Goal: Task Accomplishment & Management: Manage account settings

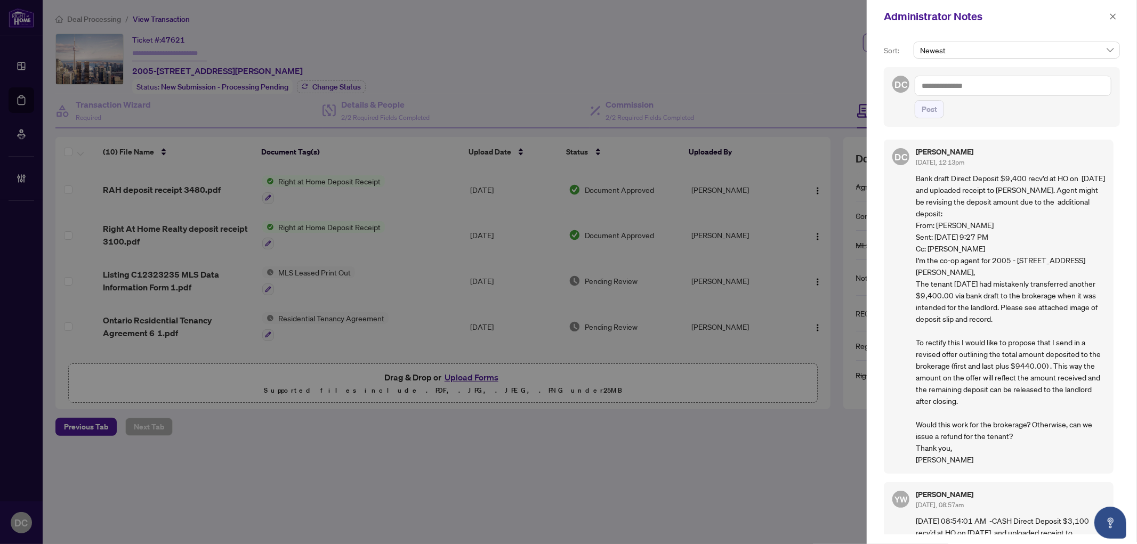
drag, startPoint x: 1118, startPoint y: 14, endPoint x: 1013, endPoint y: 9, distance: 105.7
click at [1118, 14] on button "button" at bounding box center [1113, 16] width 14 height 13
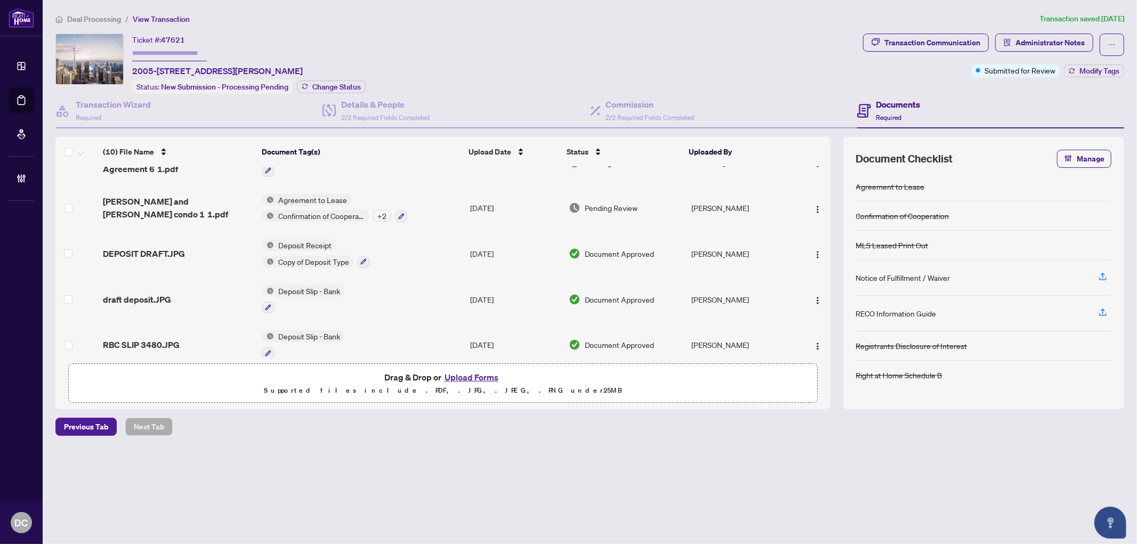
scroll to position [178, 0]
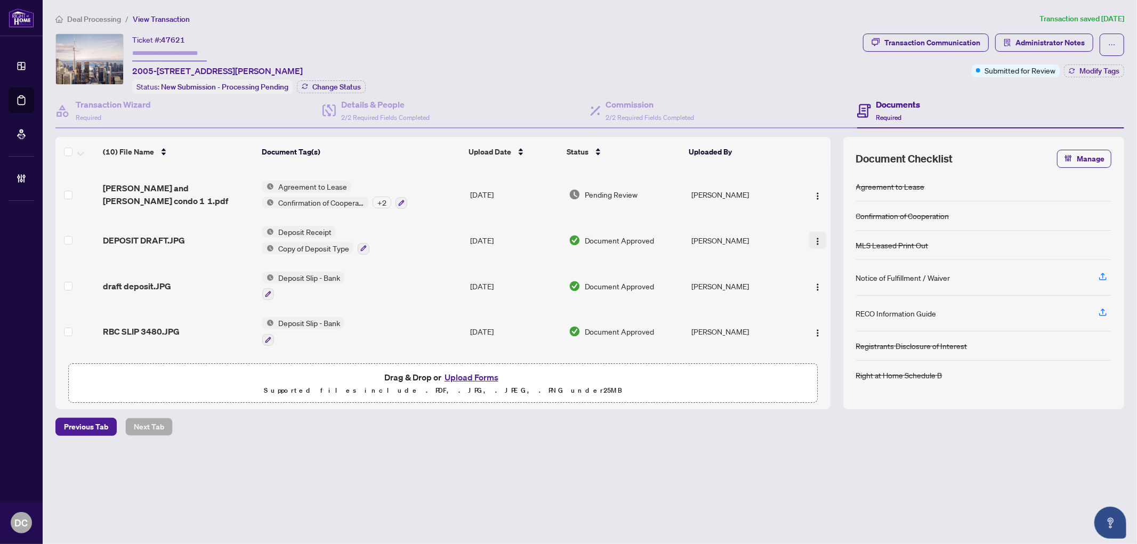
click at [809, 232] on button "button" at bounding box center [817, 240] width 17 height 17
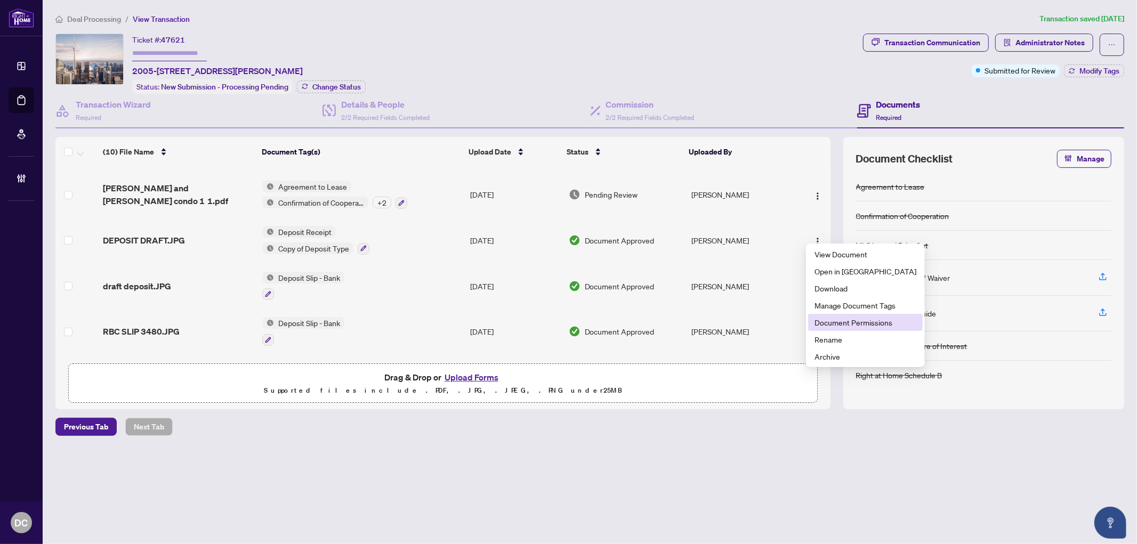
click at [850, 323] on span "Document Permissions" at bounding box center [865, 323] width 102 height 12
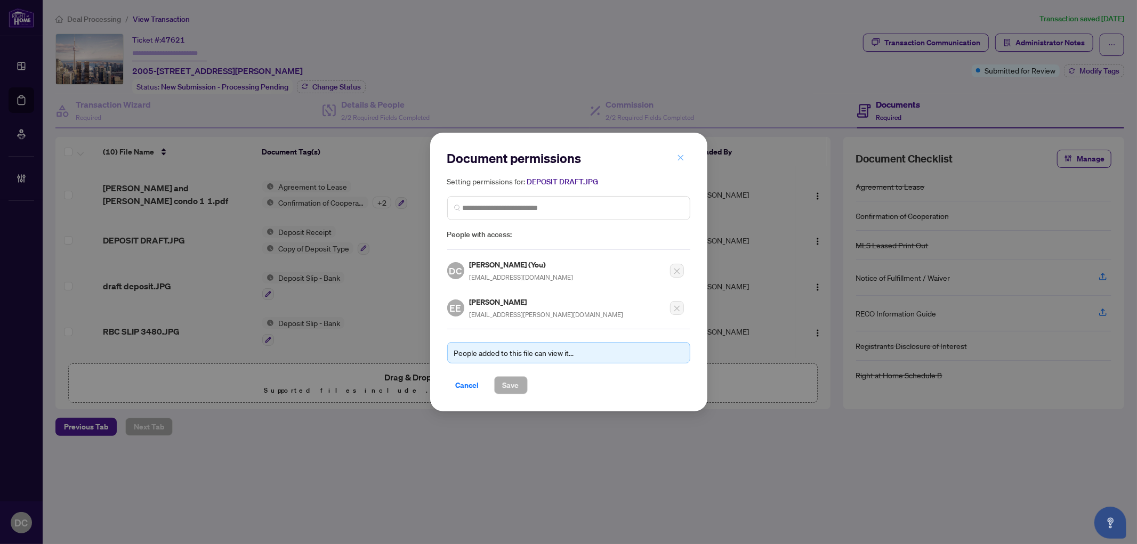
click at [682, 157] on icon "close" at bounding box center [681, 158] width 6 height 6
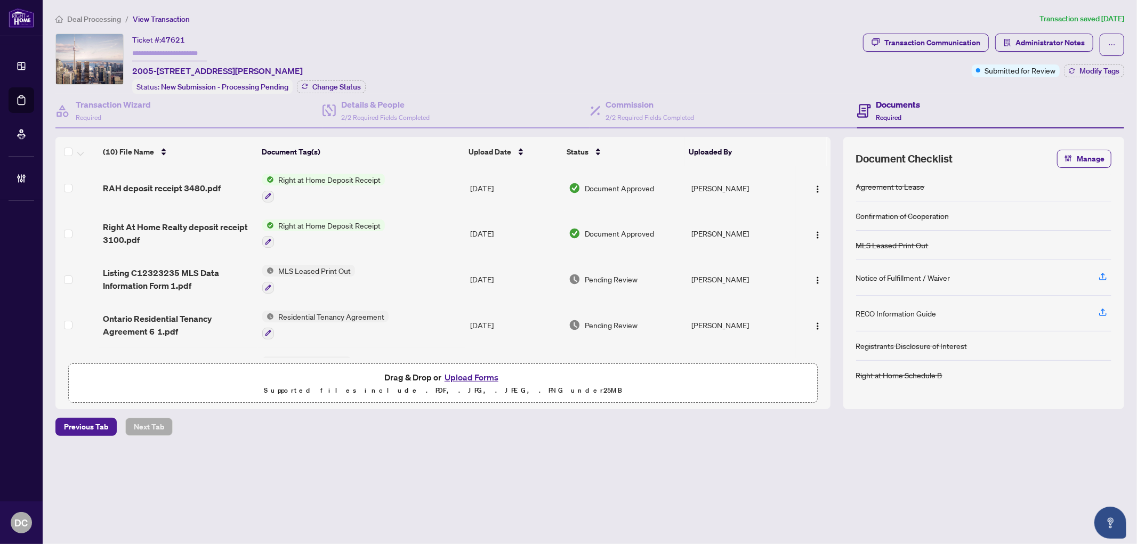
scroll to position [0, 0]
click at [814, 232] on img "button" at bounding box center [817, 236] width 9 height 9
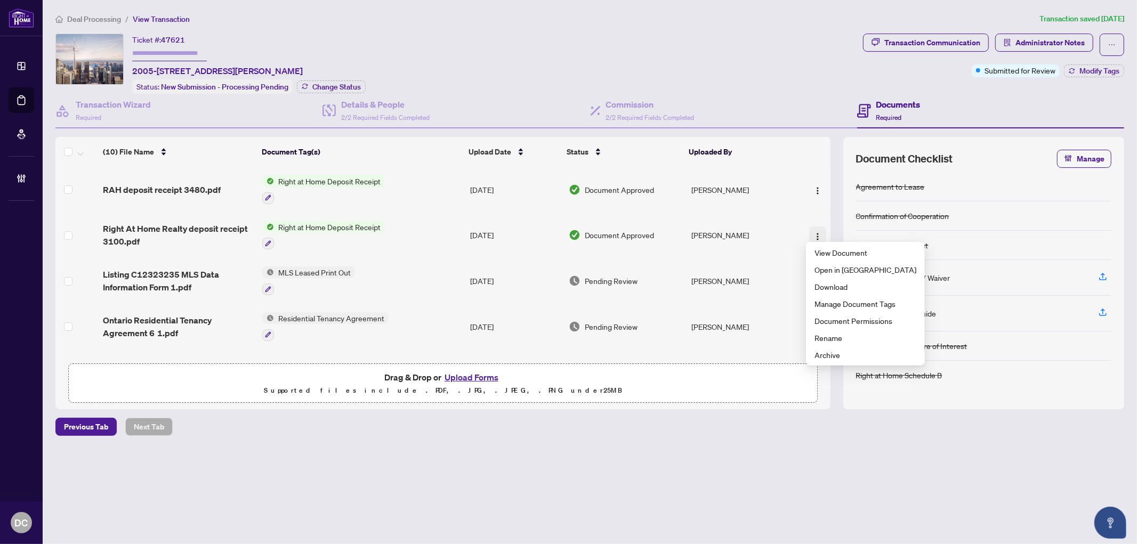
click at [813, 233] on img "button" at bounding box center [817, 236] width 9 height 9
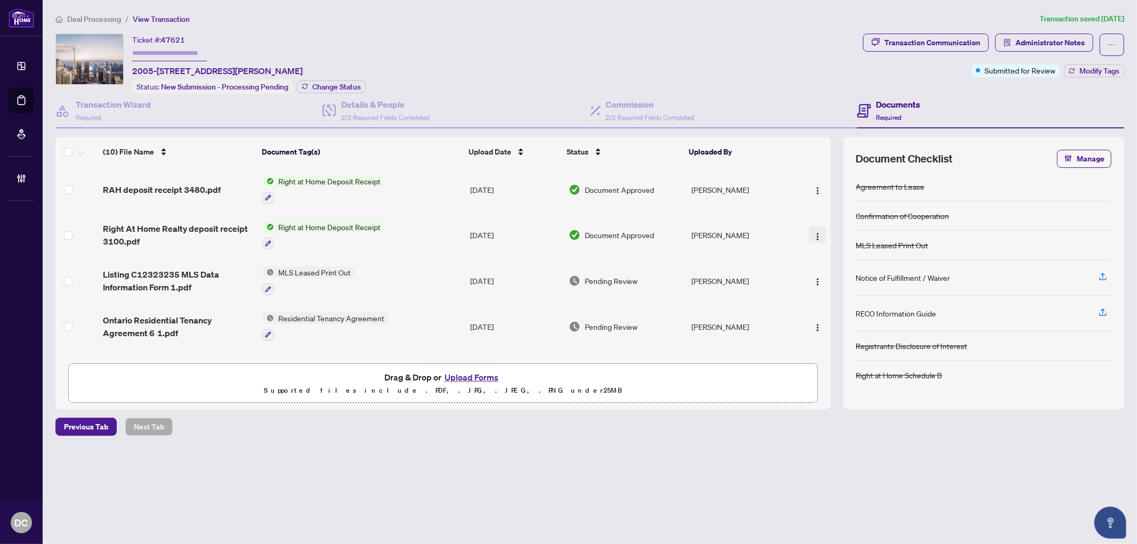
click at [816, 236] on img "button" at bounding box center [817, 236] width 9 height 9
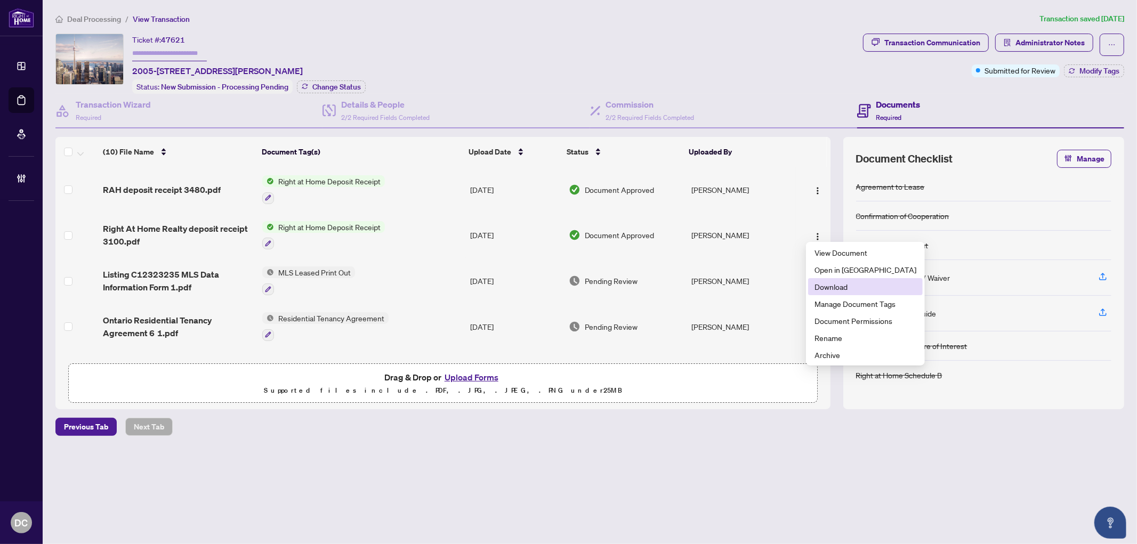
click at [849, 285] on span "Download" at bounding box center [865, 287] width 102 height 12
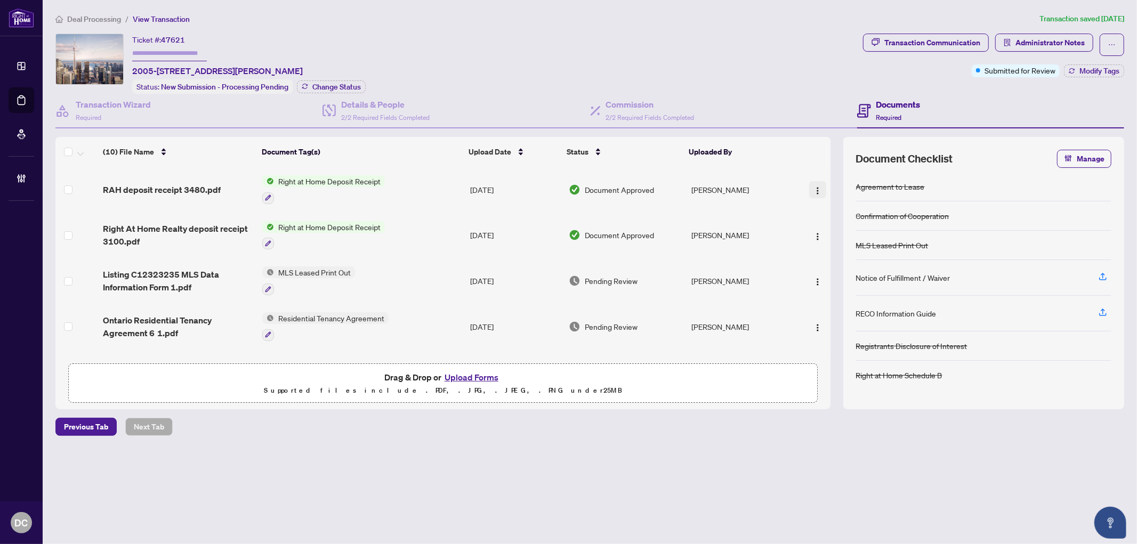
click at [816, 187] on img "button" at bounding box center [817, 191] width 9 height 9
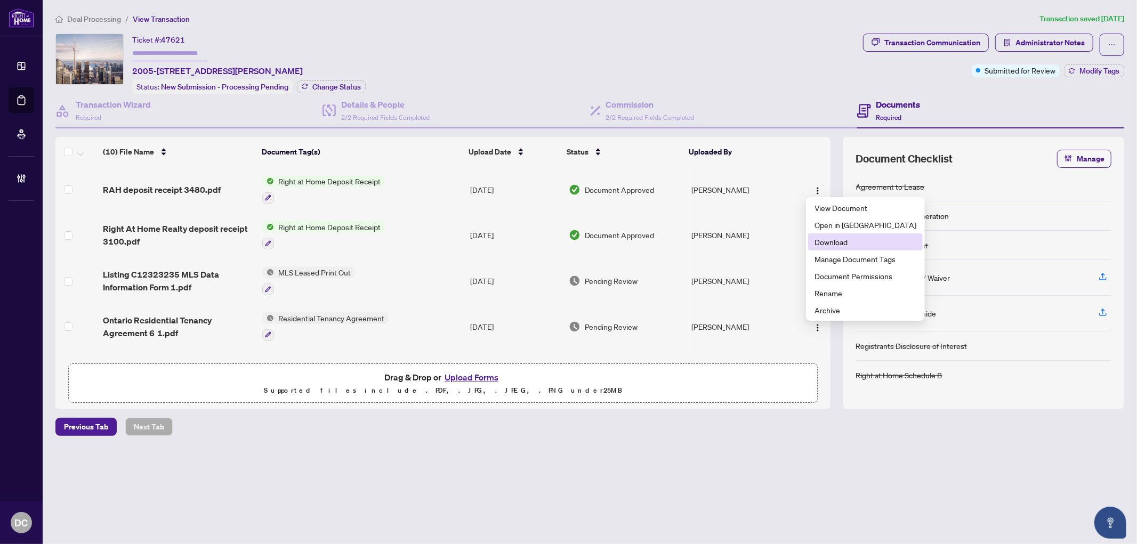
click at [845, 245] on span "Download" at bounding box center [865, 242] width 102 height 12
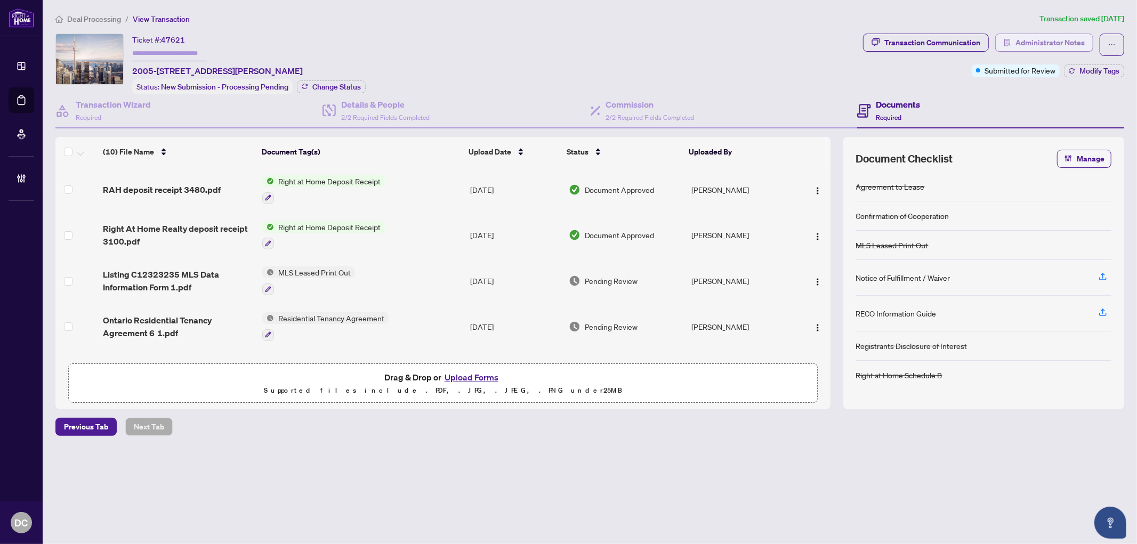
click at [1041, 35] on span "Administrator Notes" at bounding box center [1049, 42] width 69 height 17
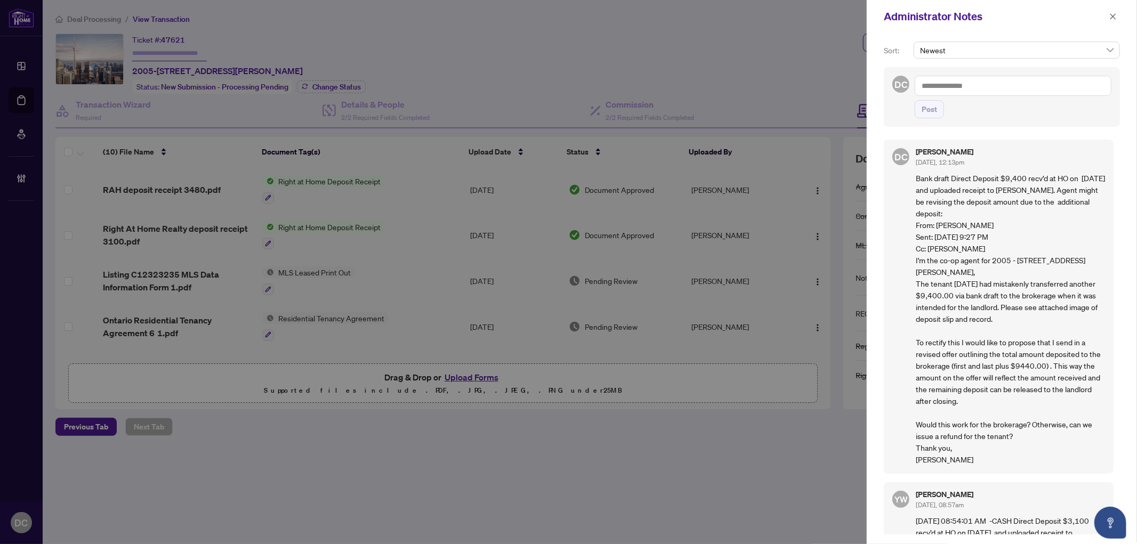
click at [1025, 88] on textarea at bounding box center [1013, 86] width 197 height 20
drag, startPoint x: 1115, startPoint y: 16, endPoint x: 1048, endPoint y: 84, distance: 95.4
click at [1054, 76] on div "Administrator Notes Sort: Newest DC Post DC Dawn Chan Aug/14/2025, 12:13pm Bank…" at bounding box center [1002, 272] width 270 height 544
click at [1111, 15] on icon "close" at bounding box center [1113, 16] width 6 height 6
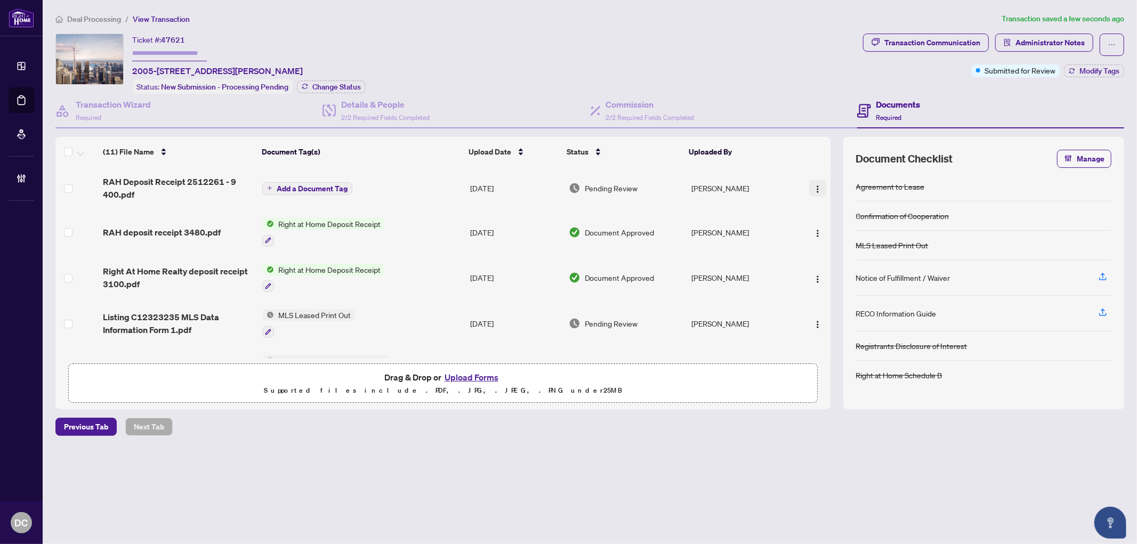
click at [809, 180] on button "button" at bounding box center [817, 188] width 17 height 17
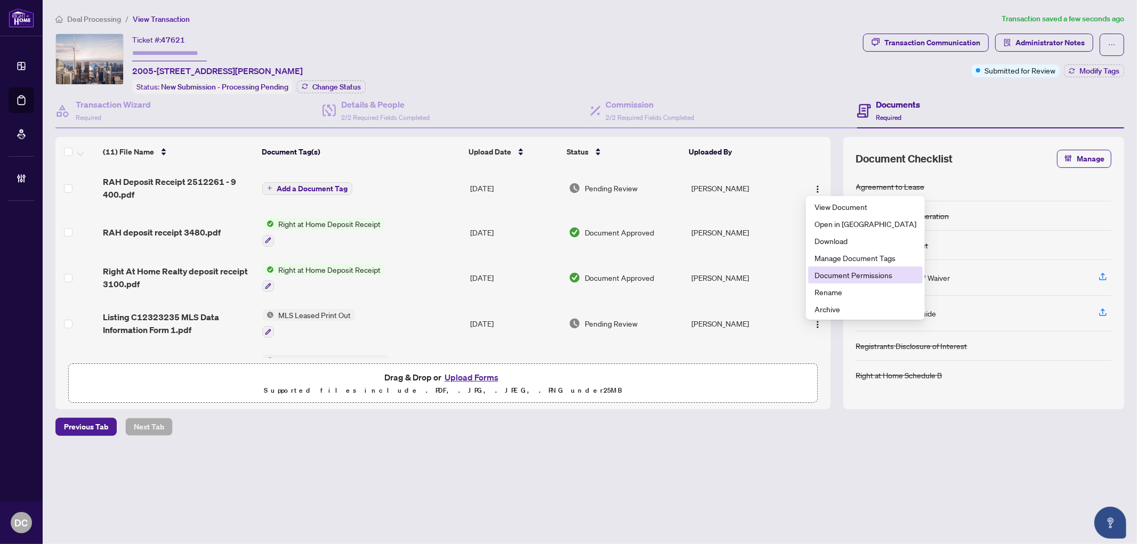
click at [851, 272] on span "Document Permissions" at bounding box center [865, 275] width 102 height 12
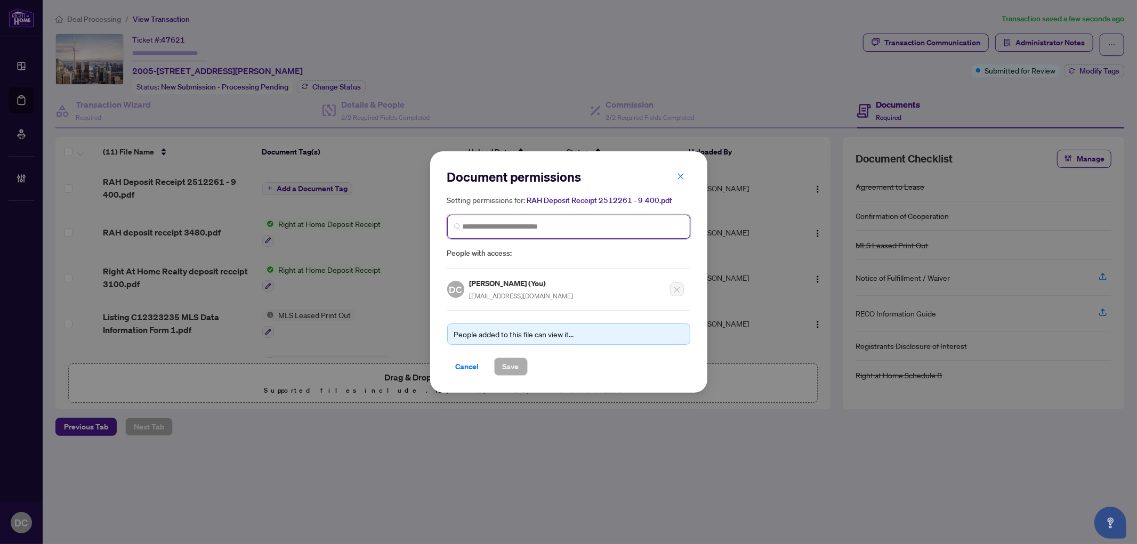
click at [523, 230] on input "search" at bounding box center [573, 226] width 221 height 11
click at [0, 0] on input "search" at bounding box center [0, 0] width 0 height 0
type input "**********"
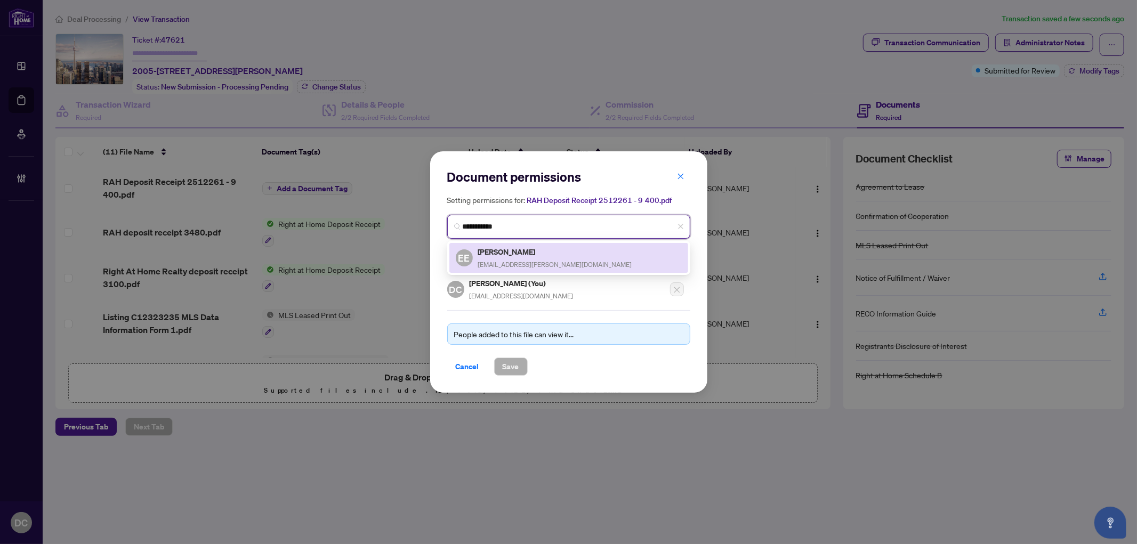
click at [478, 261] on span "eelent@rogers.com" at bounding box center [555, 265] width 154 height 8
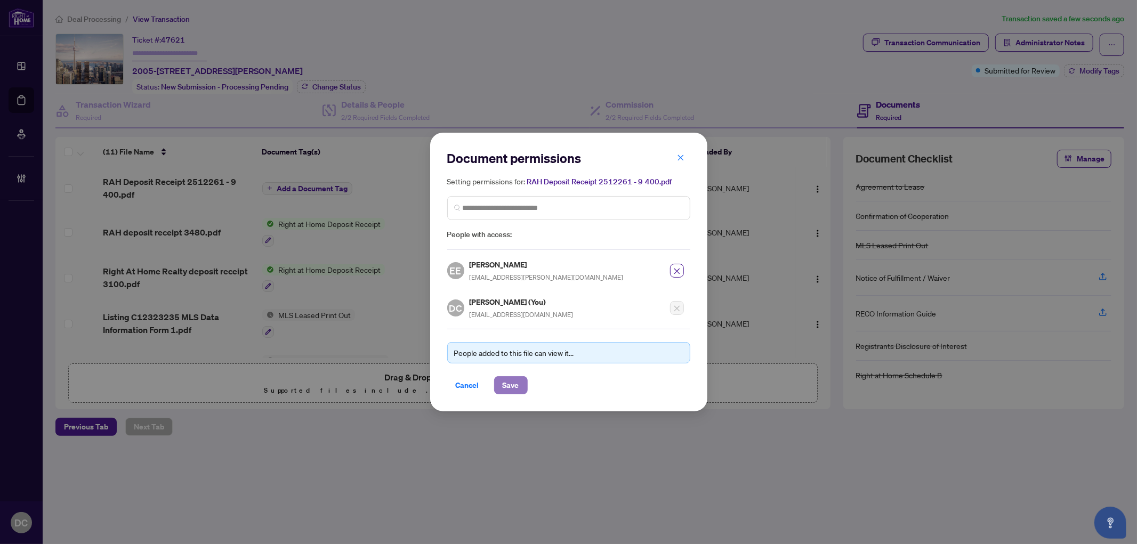
click at [521, 383] on button "Save" at bounding box center [511, 385] width 34 height 18
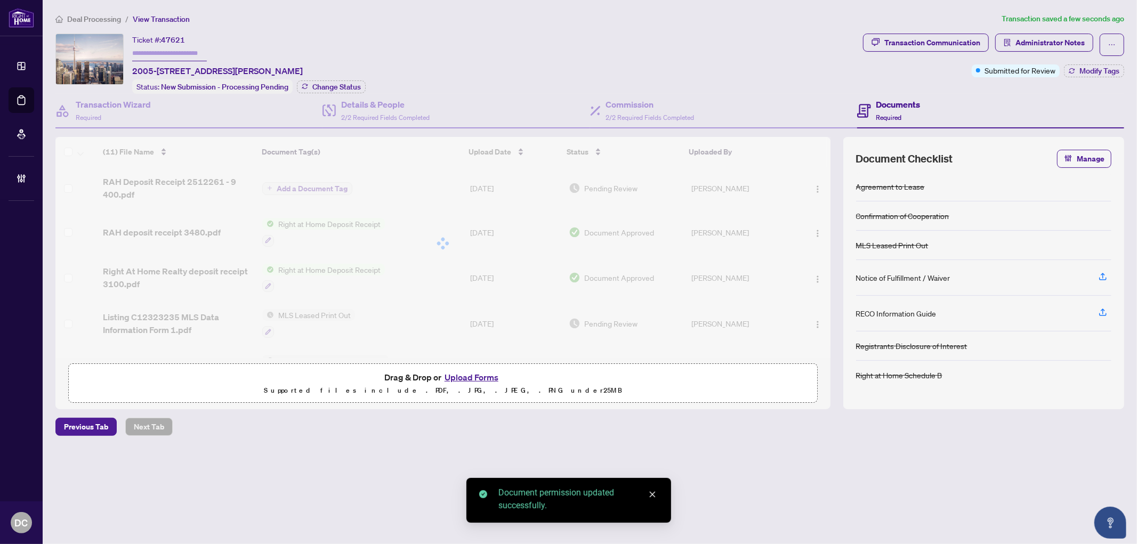
click at [308, 184] on div at bounding box center [442, 243] width 775 height 213
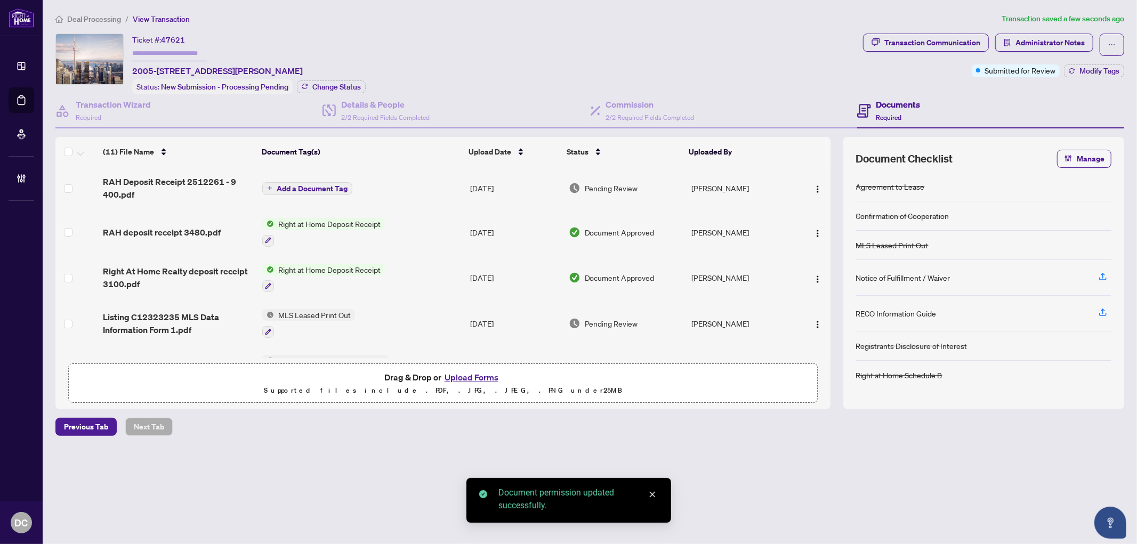
click at [308, 185] on span "Add a Document Tag" at bounding box center [312, 188] width 71 height 7
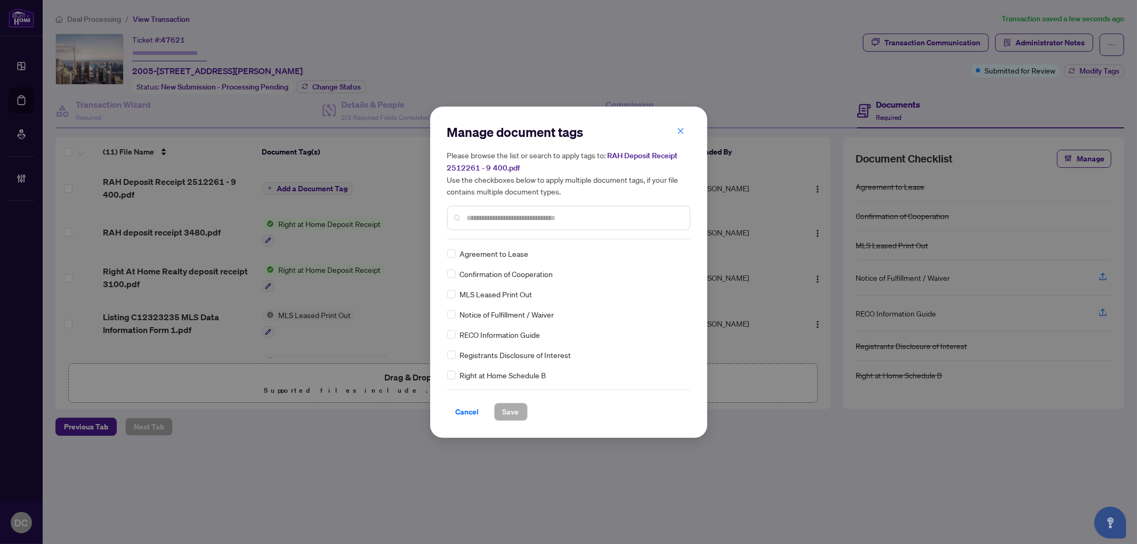
click at [530, 220] on input "text" at bounding box center [574, 218] width 214 height 12
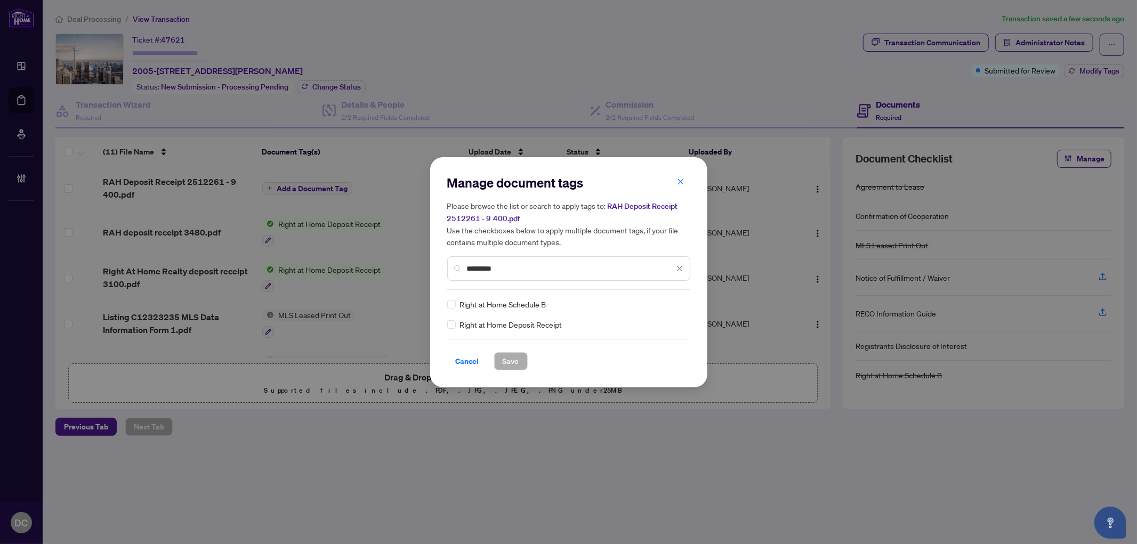
type input "********"
click at [674, 303] on div at bounding box center [673, 304] width 20 height 11
click at [648, 358] on div "Approved" at bounding box center [641, 356] width 68 height 12
click at [514, 361] on span "Save" at bounding box center [511, 361] width 17 height 17
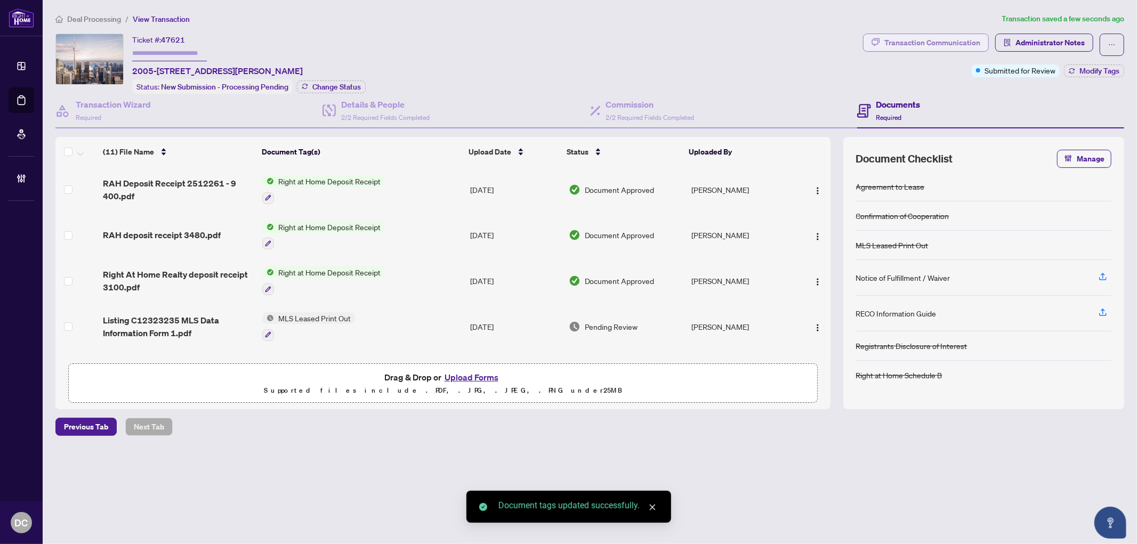
click at [913, 37] on div "Transaction Communication" at bounding box center [932, 42] width 96 height 17
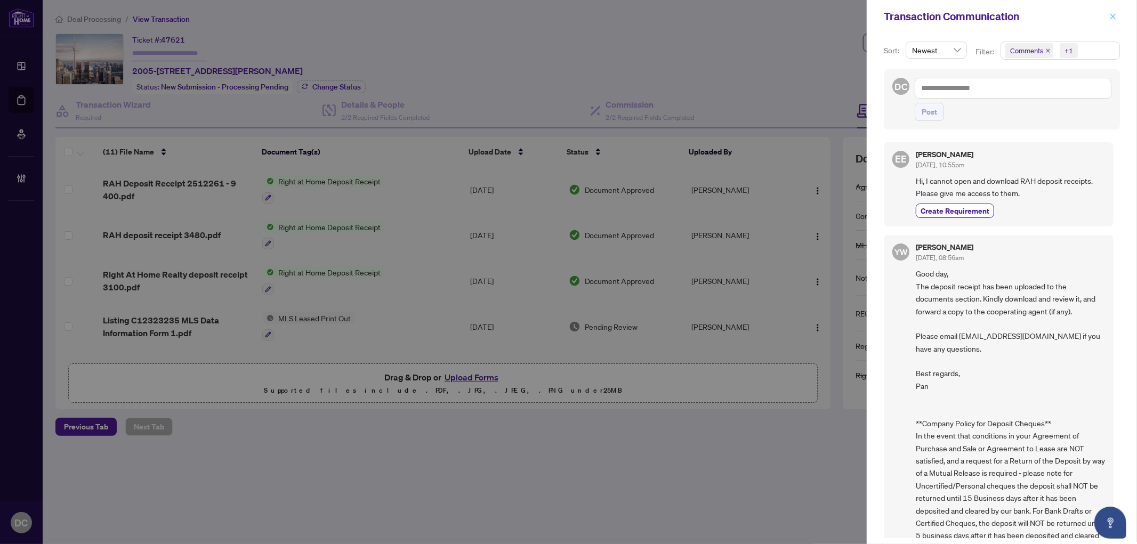
click at [1109, 19] on button "button" at bounding box center [1113, 16] width 14 height 13
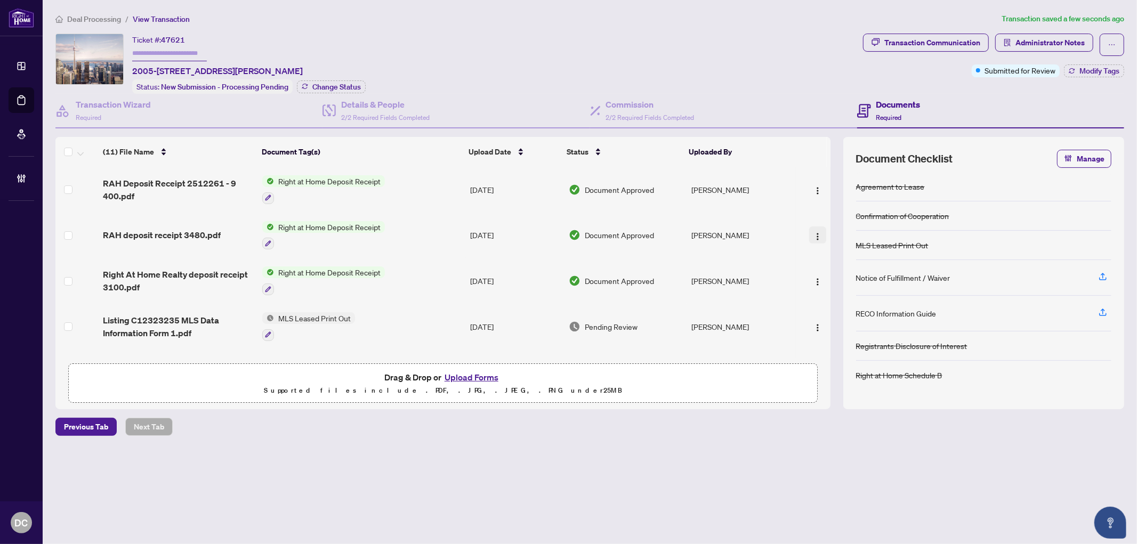
click at [813, 232] on img "button" at bounding box center [817, 236] width 9 height 9
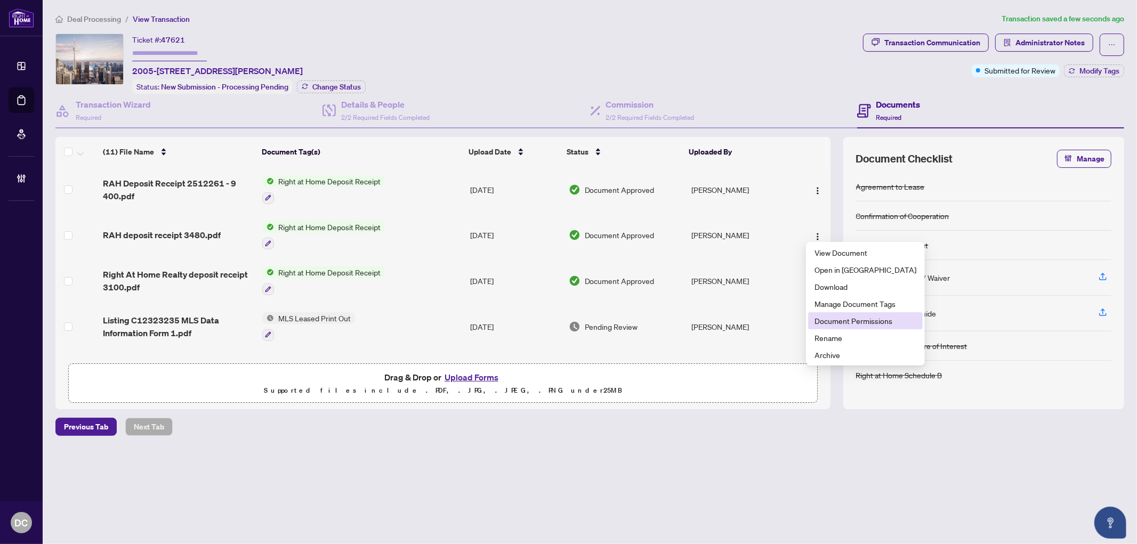
click at [833, 317] on span "Document Permissions" at bounding box center [865, 321] width 102 height 12
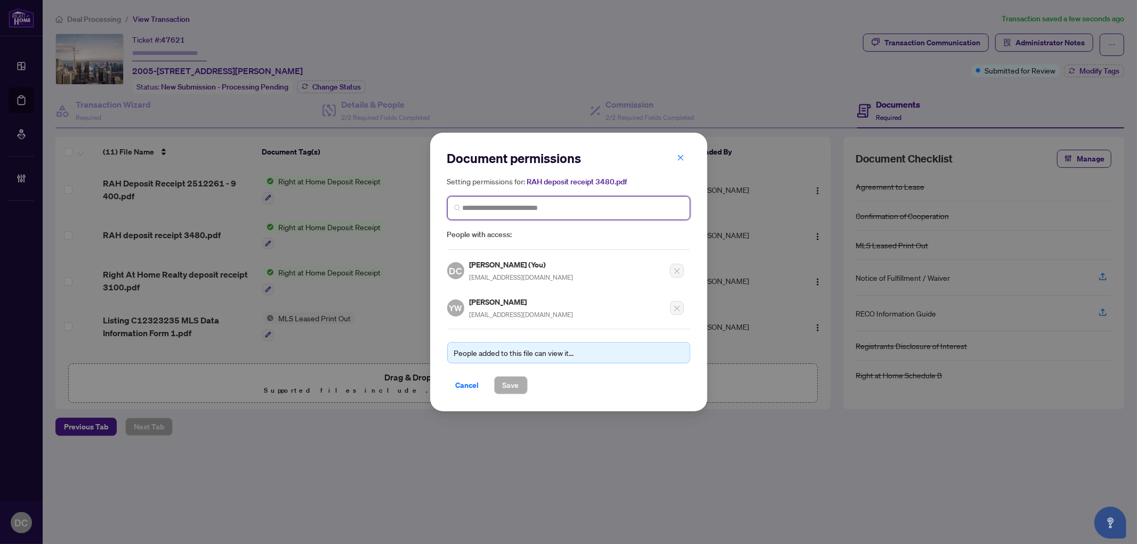
click at [0, 0] on input "search" at bounding box center [0, 0] width 0 height 0
type input "**********"
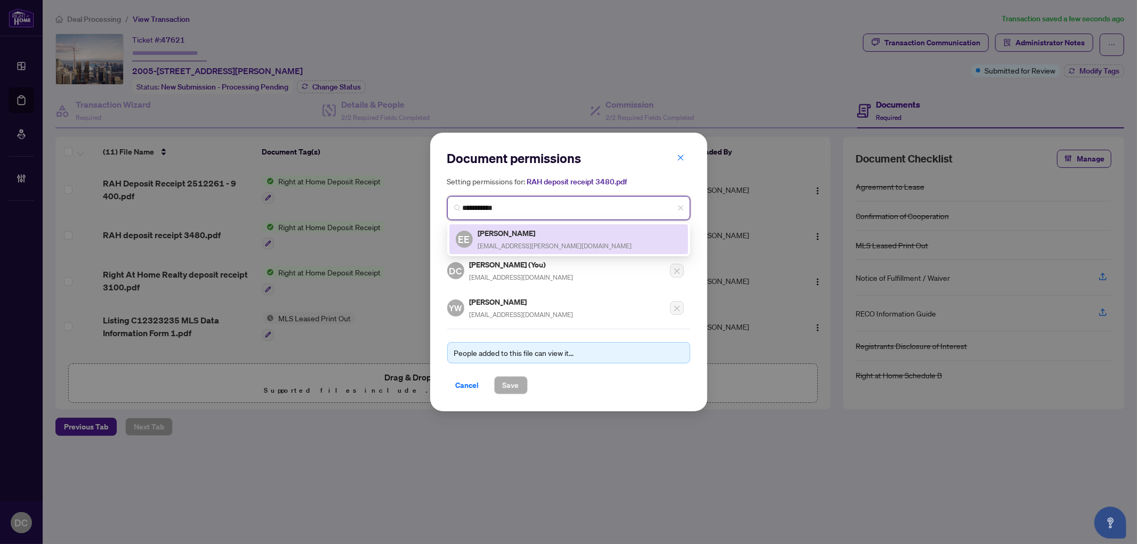
click at [531, 242] on span "eelent@rogers.com" at bounding box center [555, 246] width 154 height 8
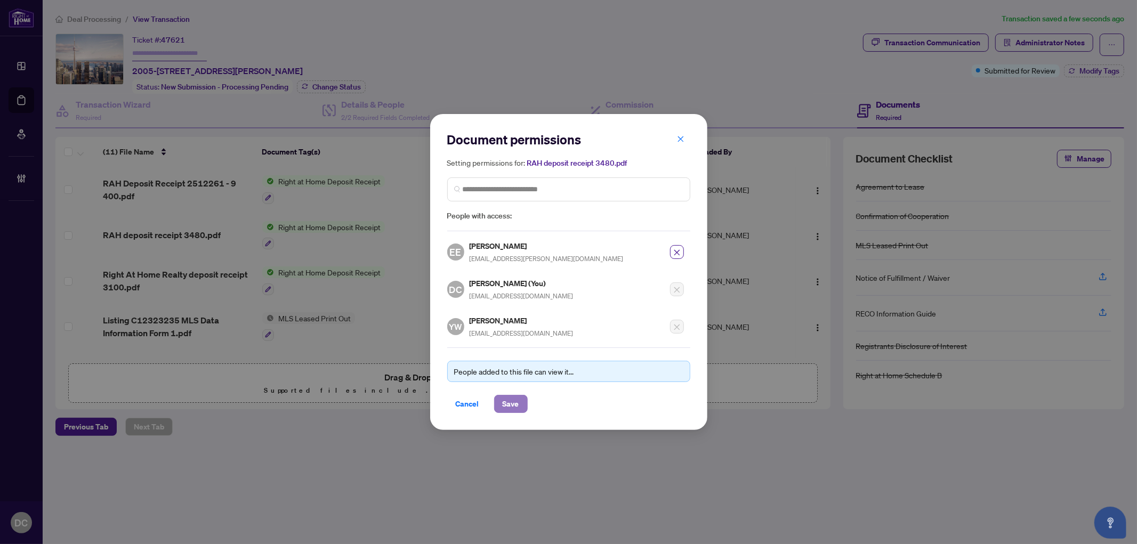
click at [521, 403] on button "Save" at bounding box center [511, 404] width 34 height 18
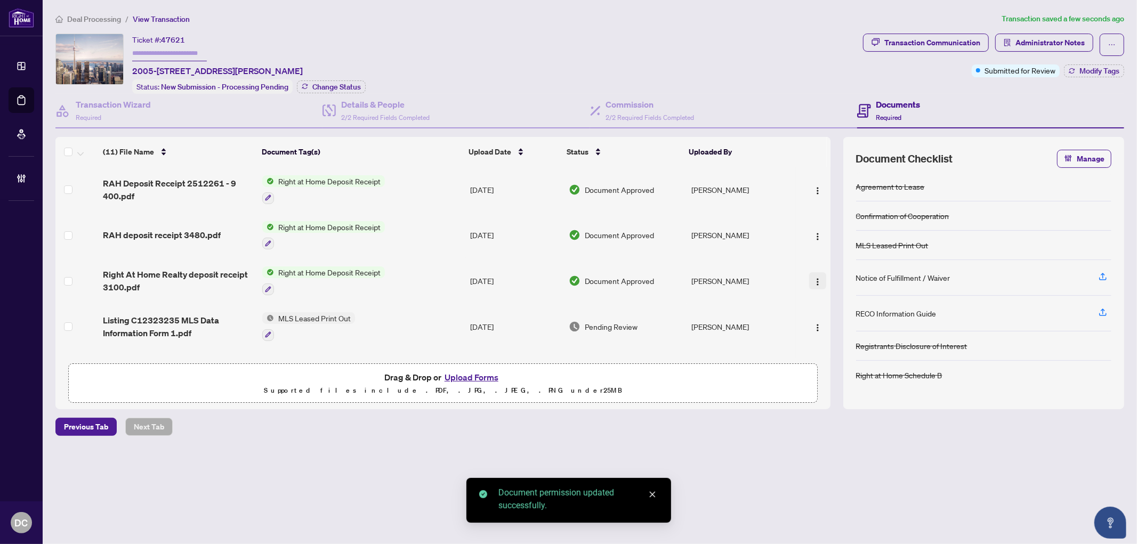
click at [816, 278] on img "button" at bounding box center [817, 282] width 9 height 9
click at [838, 361] on span "Document Permissions" at bounding box center [865, 366] width 102 height 12
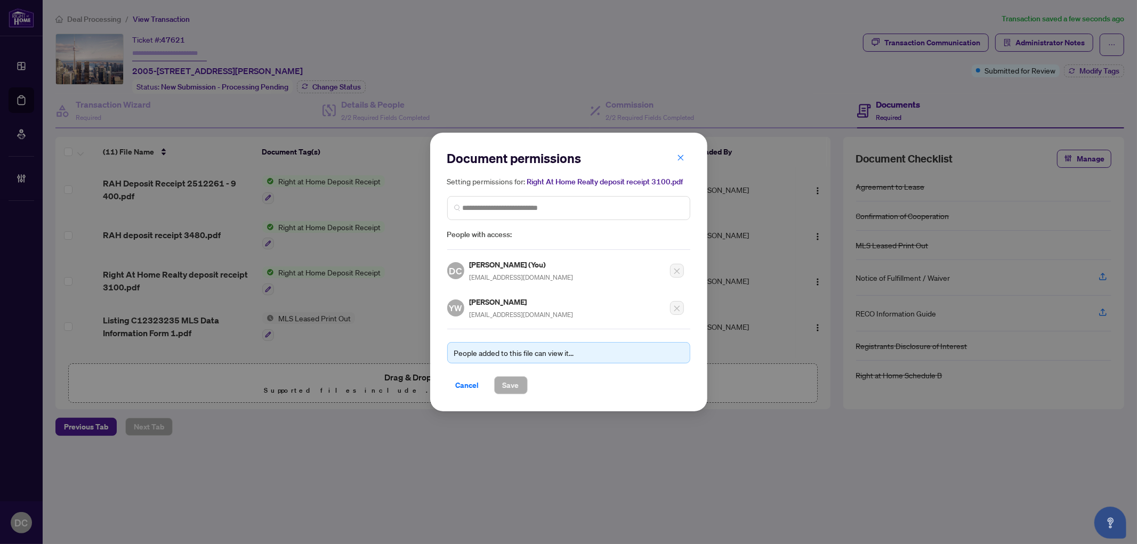
click at [544, 222] on div "Setting permissions for: Right At Home Realty deposit receipt 3100.pdf People w…" at bounding box center [568, 208] width 243 height 66
drag, startPoint x: 550, startPoint y: 209, endPoint x: 550, endPoint y: 201, distance: 8.0
click at [0, 0] on input "search" at bounding box center [0, 0] width 0 height 0
type input "**********"
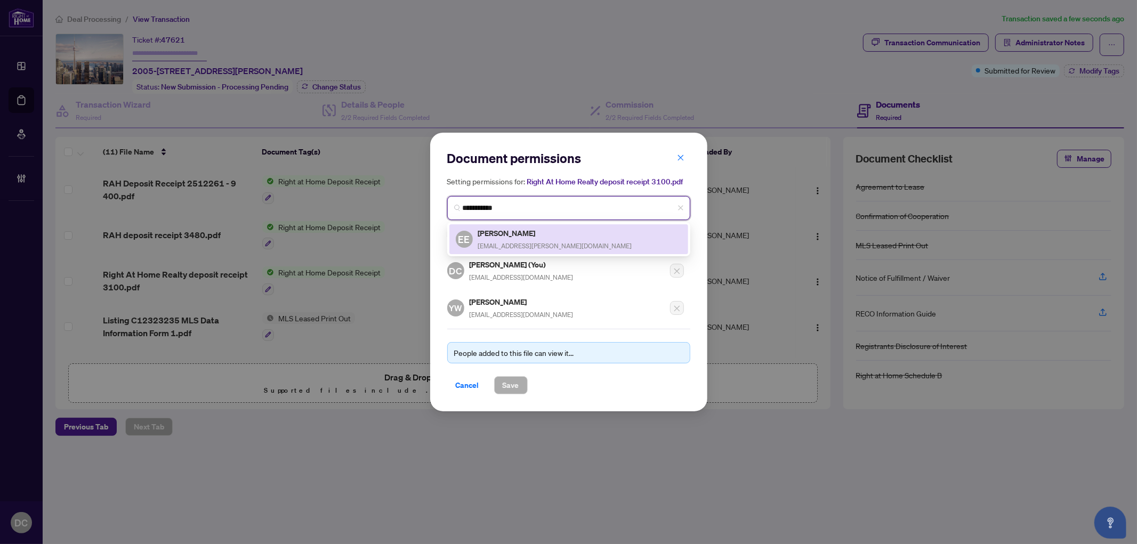
click at [536, 226] on div "EE Elena Elent eelent@rogers.com" at bounding box center [568, 239] width 239 height 30
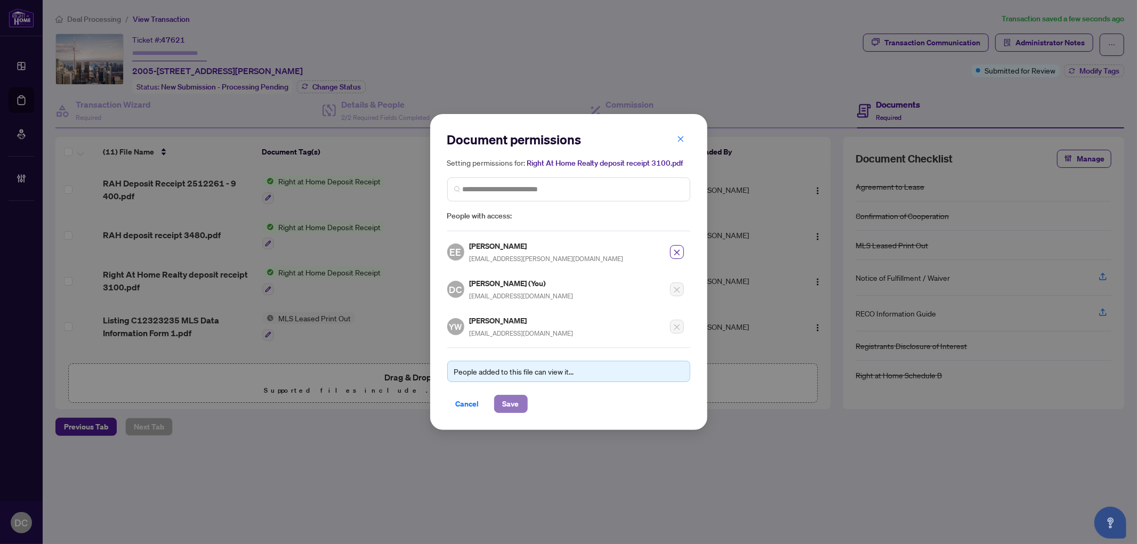
click at [520, 402] on button "Save" at bounding box center [511, 404] width 34 height 18
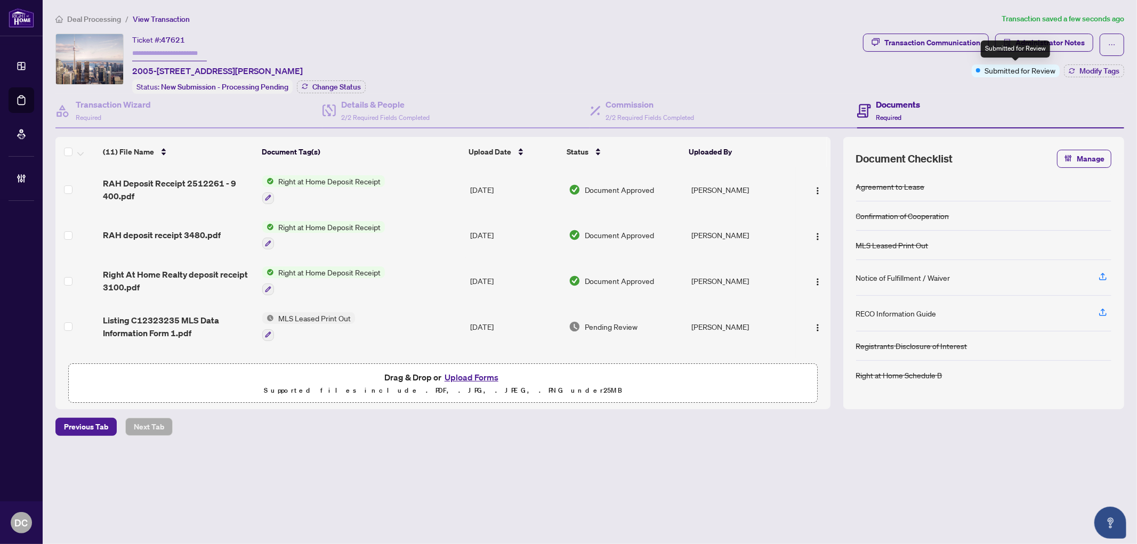
click at [1031, 44] on div "Submitted for Review" at bounding box center [1015, 49] width 69 height 17
click at [1093, 45] on button "Administrator Notes" at bounding box center [1044, 43] width 98 height 18
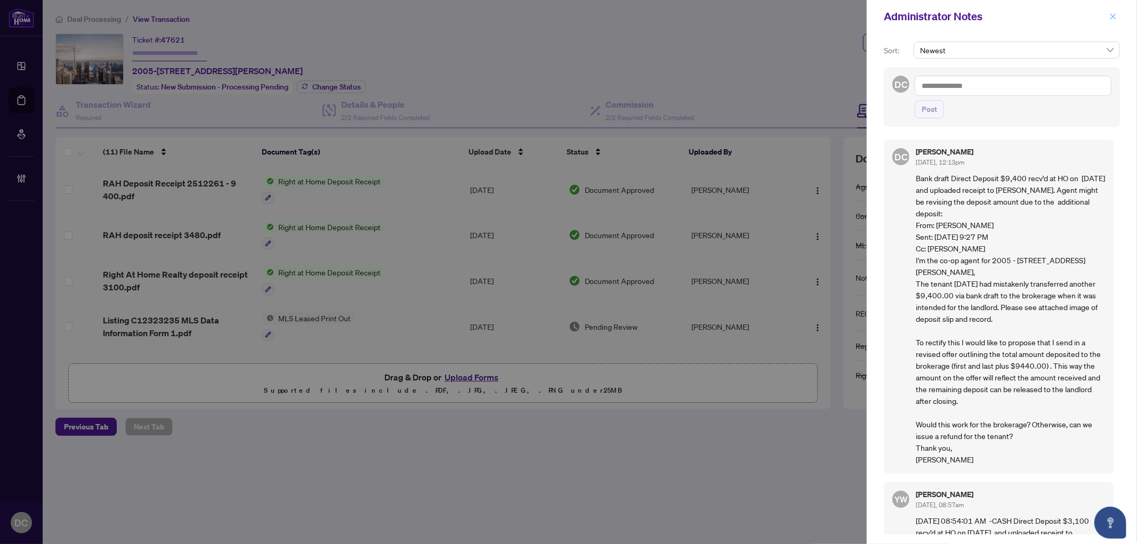
click at [1111, 17] on icon "close" at bounding box center [1112, 16] width 7 height 7
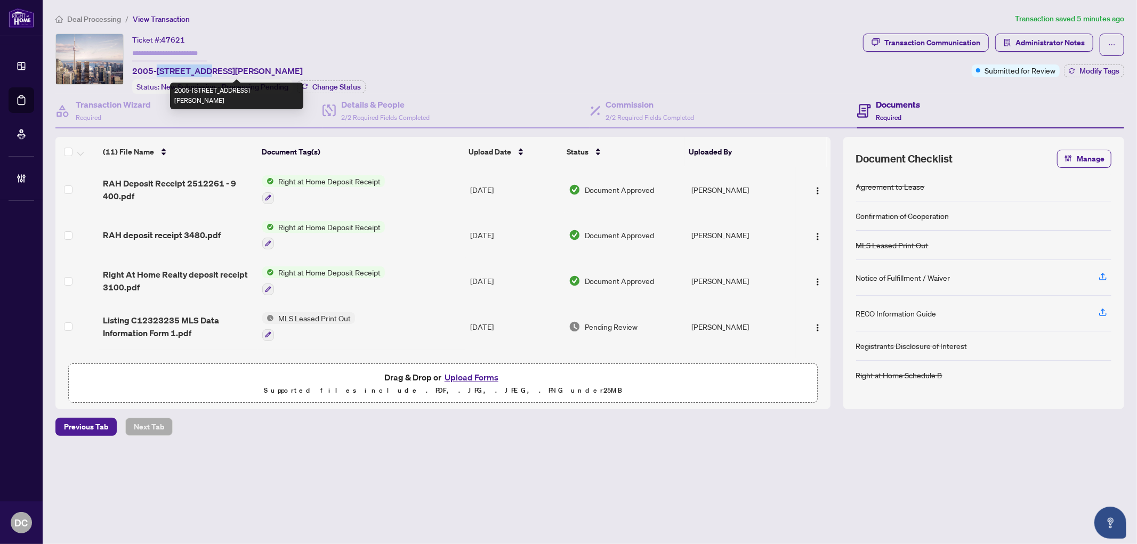
drag, startPoint x: 203, startPoint y: 66, endPoint x: 157, endPoint y: 68, distance: 45.9
click at [157, 68] on span "2005-15 Mercer St, Toronto, Ontario M5V 0T8, Canada" at bounding box center [217, 70] width 171 height 13
copy span "15 Mercer S"
click at [98, 18] on span "Deal Processing" at bounding box center [94, 19] width 54 height 10
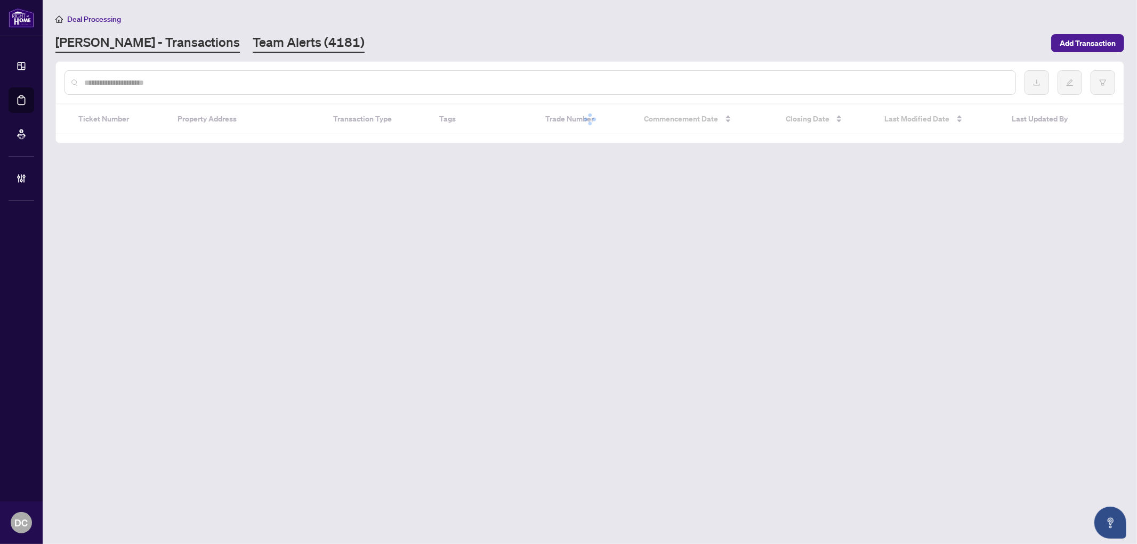
click at [253, 42] on link "Team Alerts (4181)" at bounding box center [309, 43] width 112 height 19
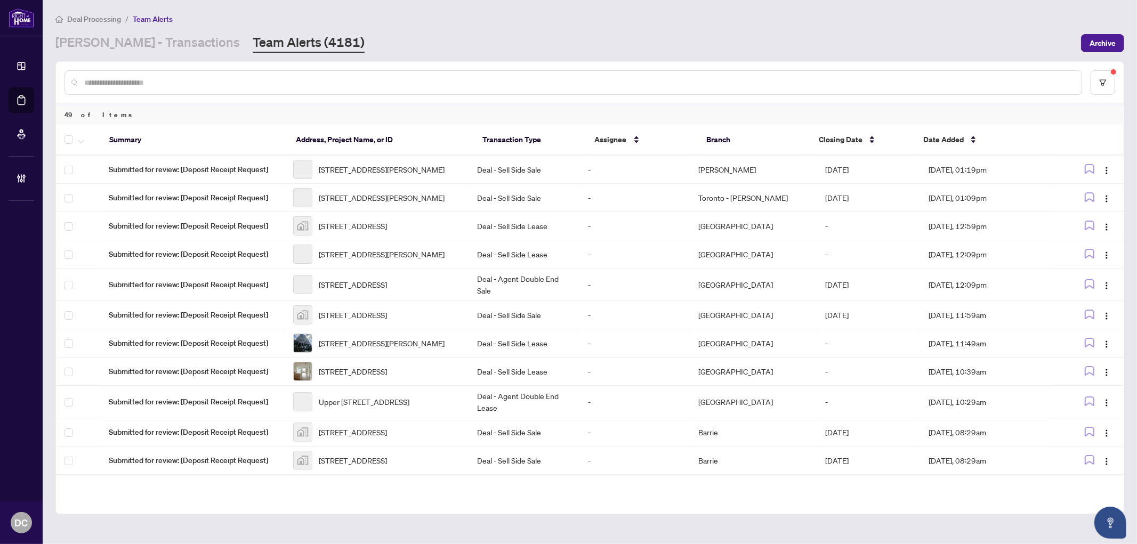
click at [497, 79] on input "text" at bounding box center [578, 83] width 989 height 12
paste input "**********"
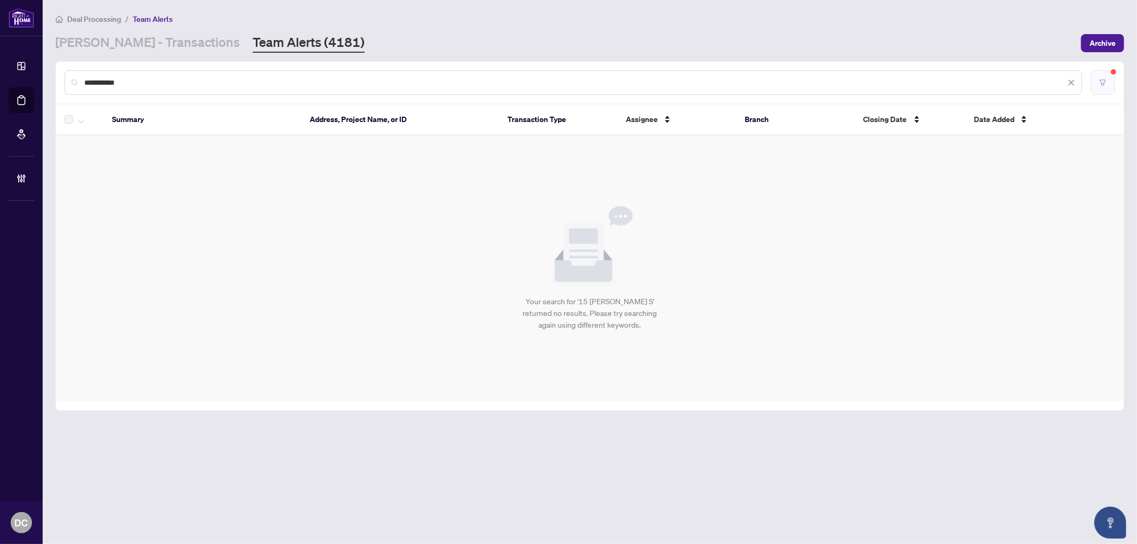
type input "**********"
click at [1109, 86] on button "button" at bounding box center [1103, 82] width 25 height 25
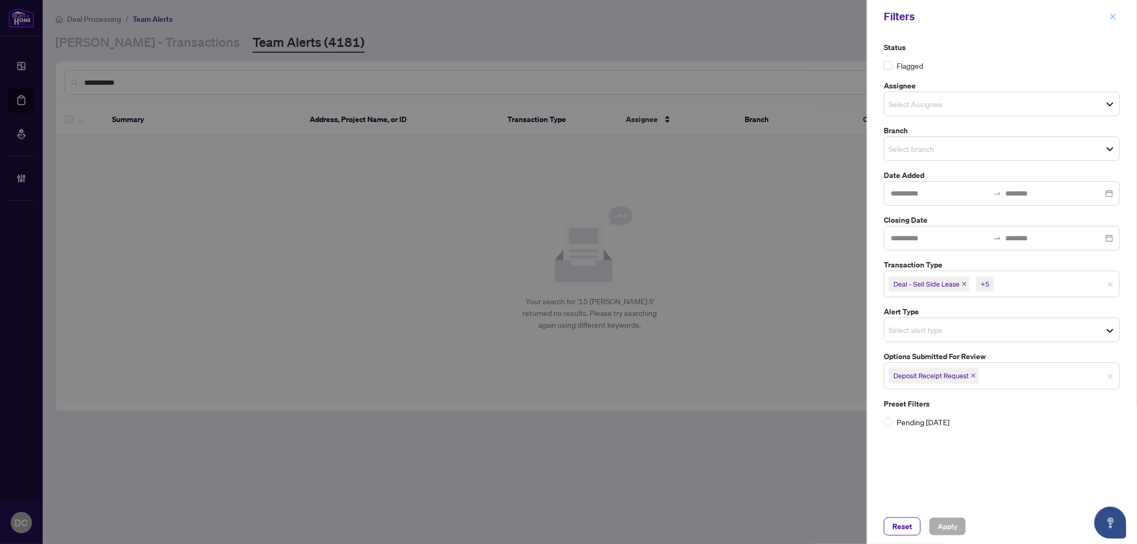
click at [1111, 12] on span "button" at bounding box center [1112, 16] width 7 height 17
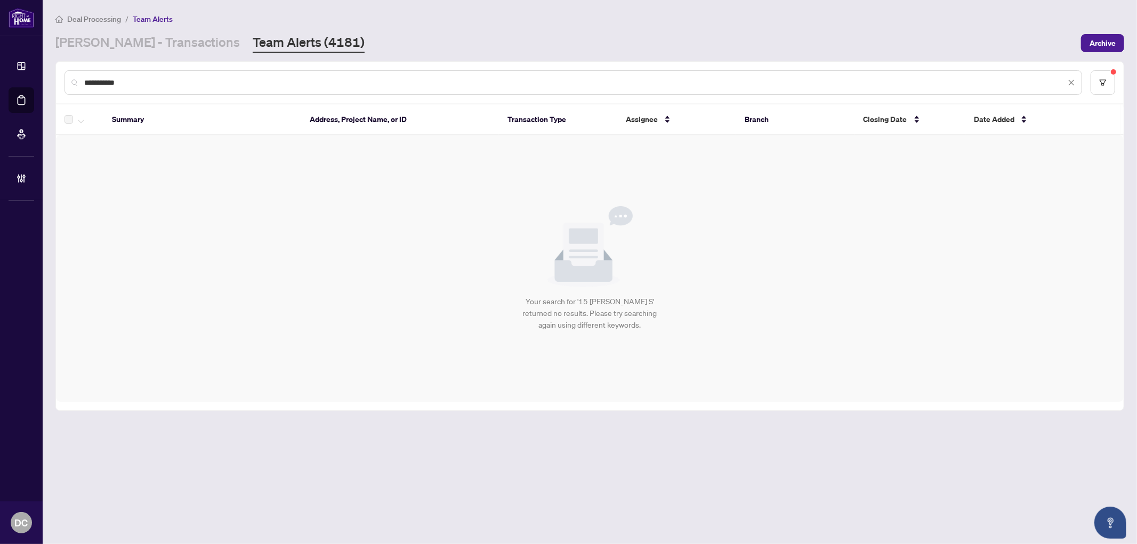
drag, startPoint x: 227, startPoint y: 86, endPoint x: 74, endPoint y: 76, distance: 153.3
click at [74, 76] on div "**********" at bounding box center [573, 82] width 1018 height 25
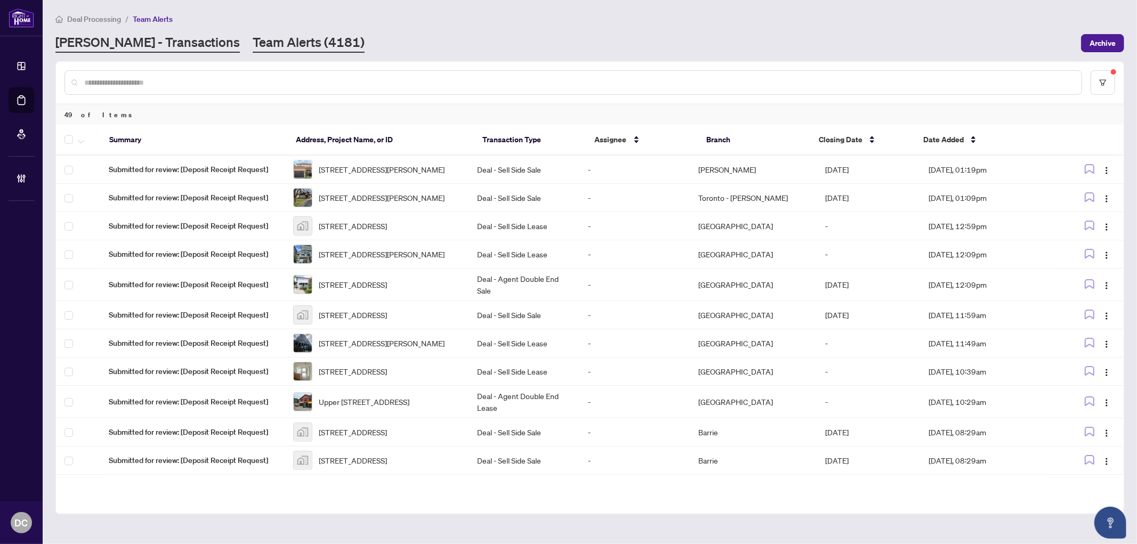
click at [137, 41] on link "RAHR - Transactions" at bounding box center [147, 43] width 184 height 19
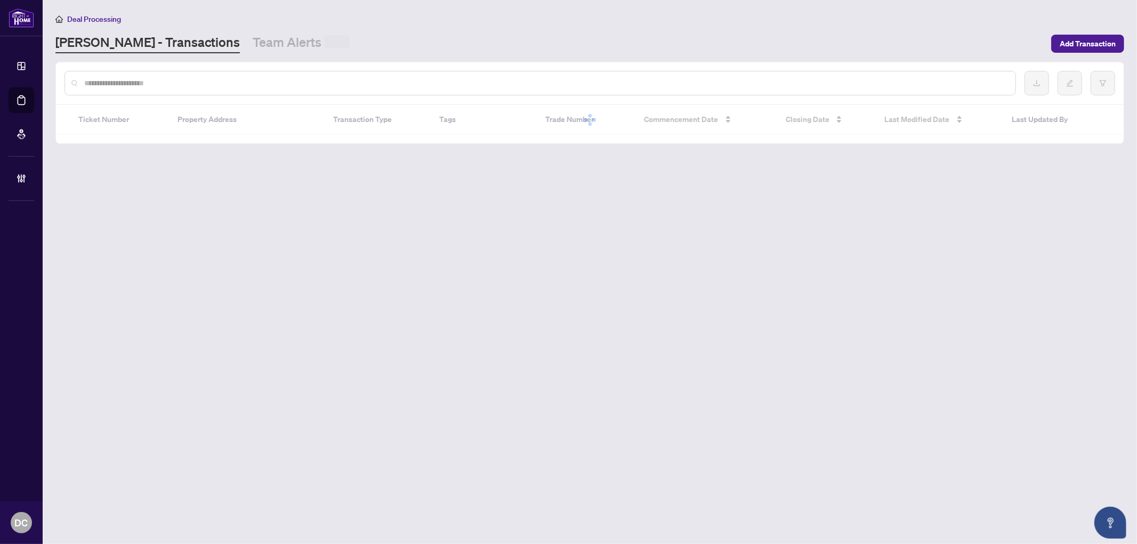
click at [182, 75] on div at bounding box center [539, 83] width 951 height 25
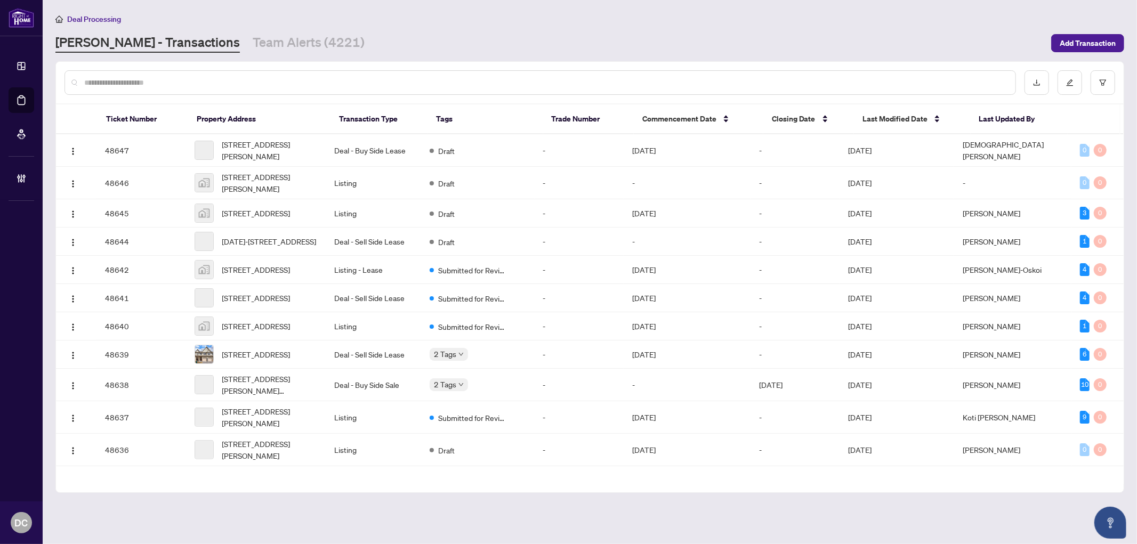
click at [183, 77] on input "text" at bounding box center [545, 83] width 923 height 12
type input "*******"
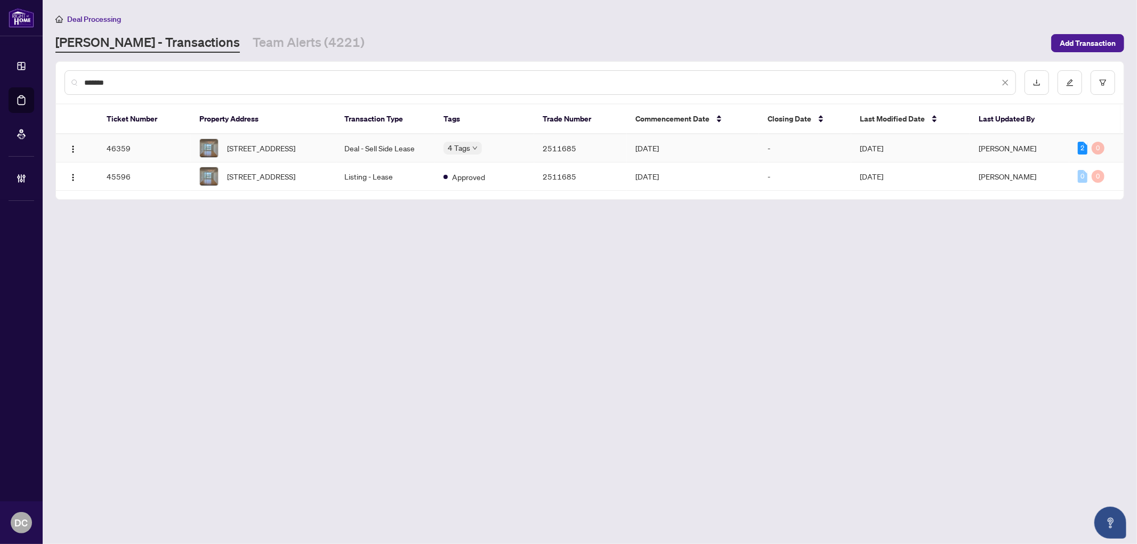
click at [295, 142] on span "1511-650 Queens Quay, Toronto, Ontario M5V 3N2, Canada" at bounding box center [261, 148] width 68 height 12
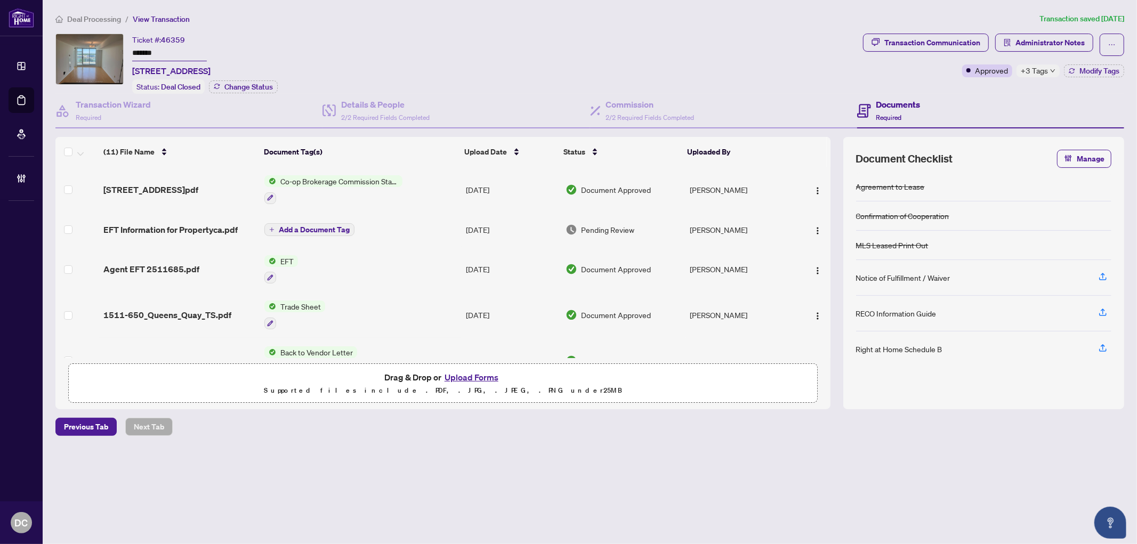
click at [381, 192] on div at bounding box center [333, 197] width 138 height 13
click at [462, 182] on td "Aug/12/2025" at bounding box center [512, 190] width 100 height 46
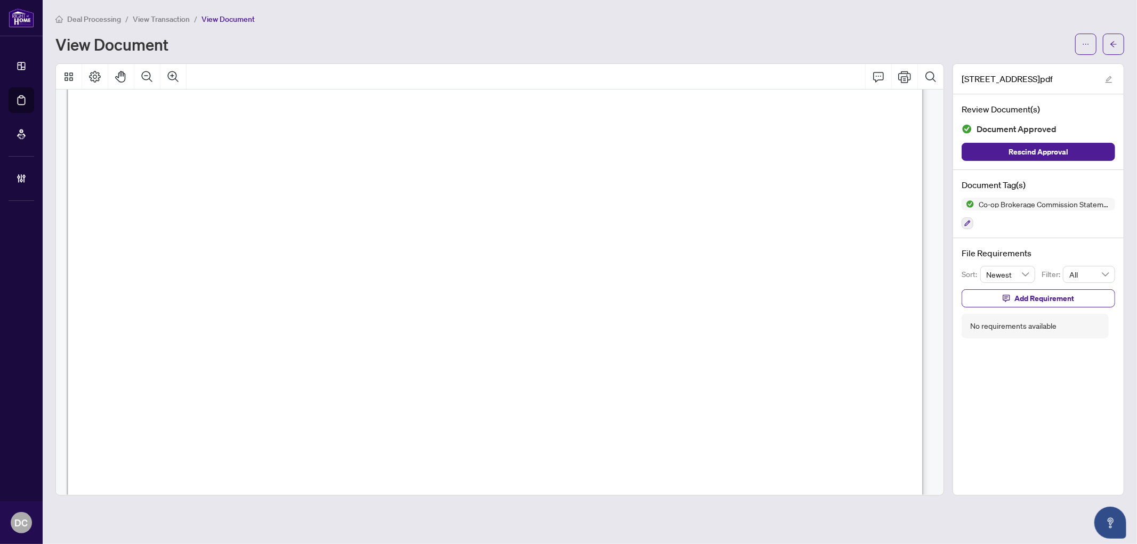
scroll to position [237, 0]
click at [1117, 46] on button "button" at bounding box center [1113, 44] width 21 height 21
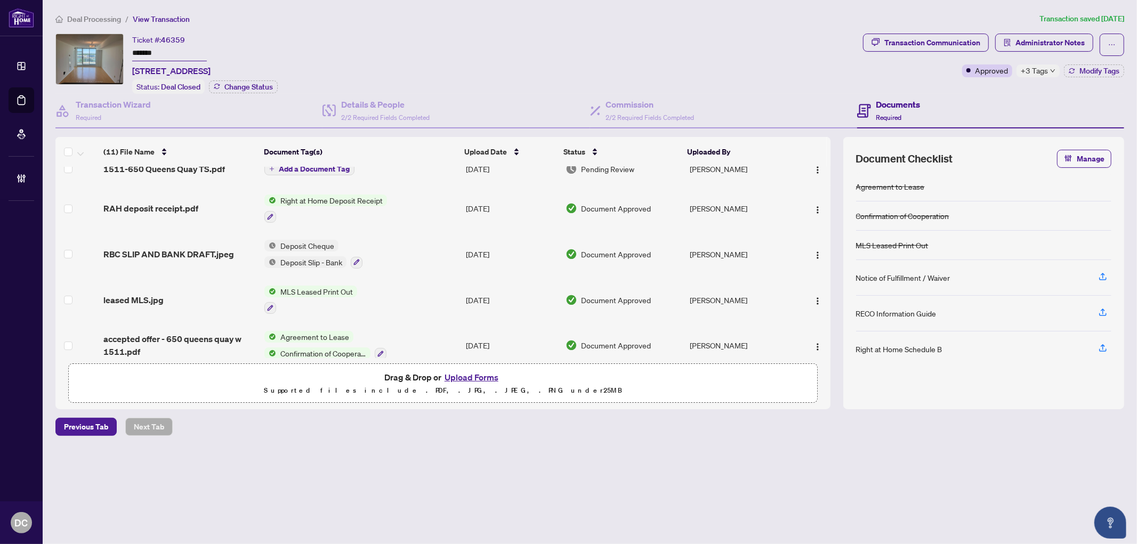
scroll to position [284, 0]
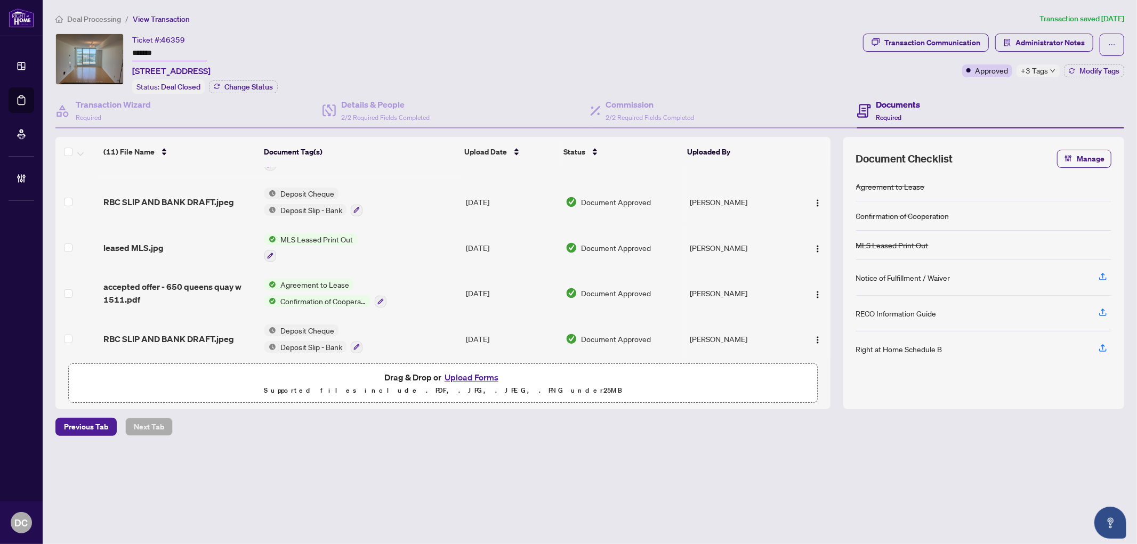
click at [428, 286] on td "Agreement to Lease Confirmation of Cooperation" at bounding box center [360, 293] width 201 height 46
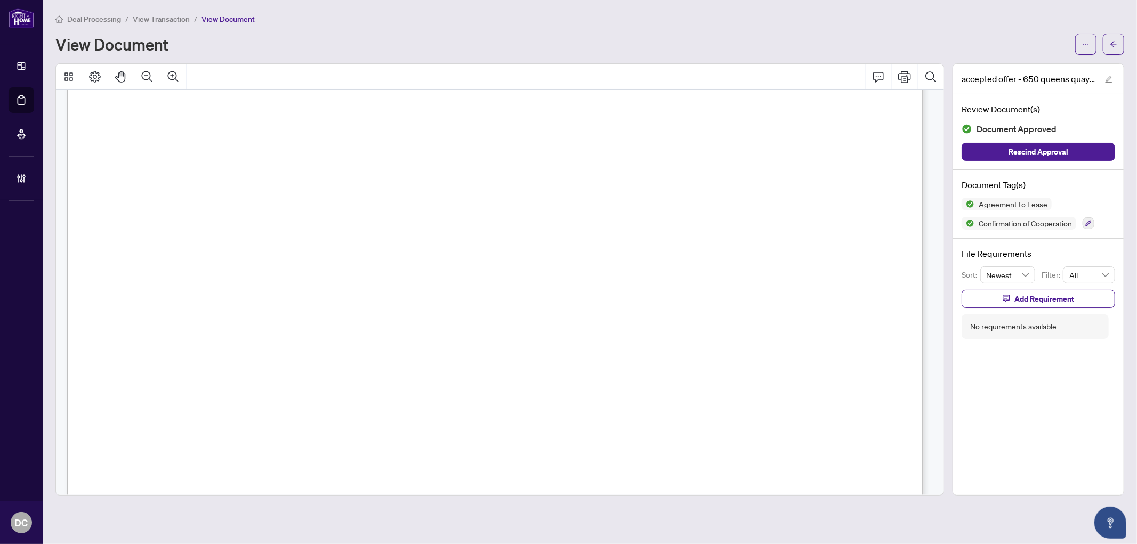
scroll to position [10573, 0]
click at [384, 497] on main "Deal Processing / View Transaction / View Document View Document accepted offer…" at bounding box center [590, 272] width 1094 height 544
click at [1111, 48] on span "button" at bounding box center [1113, 44] width 7 height 17
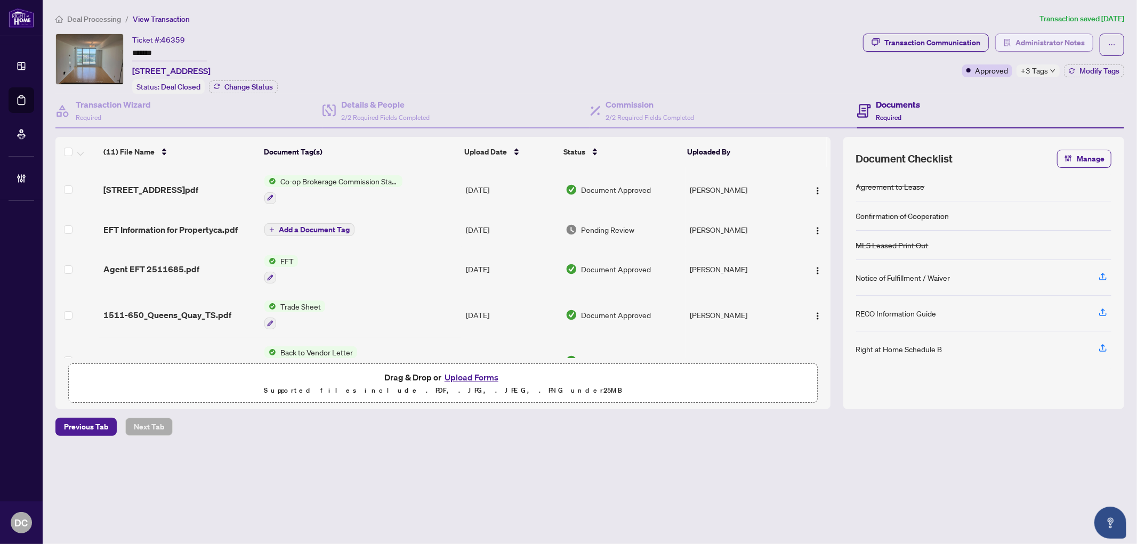
click at [1020, 37] on span "Administrator Notes" at bounding box center [1049, 42] width 69 height 17
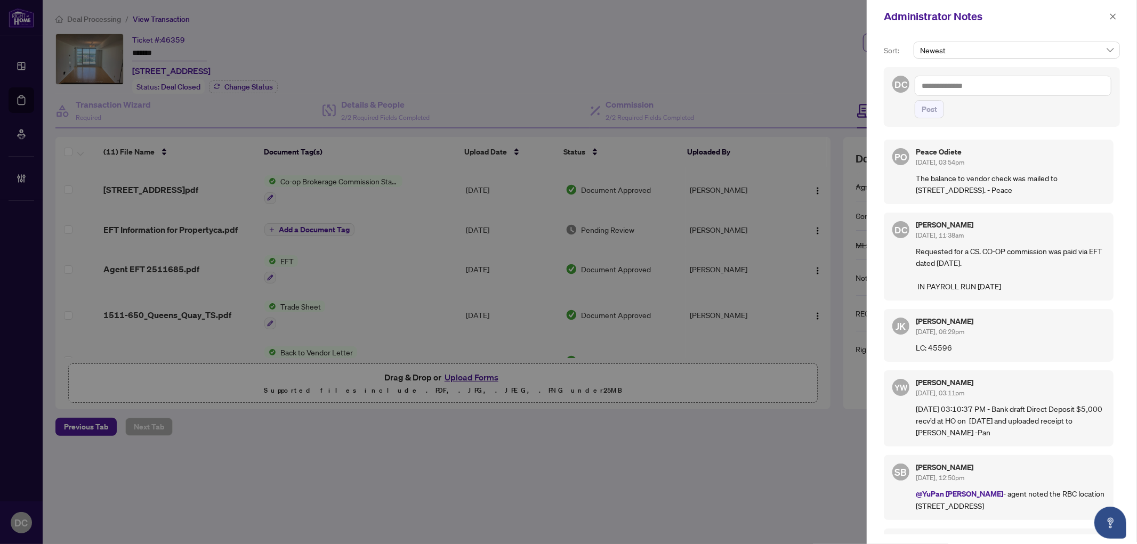
click at [994, 83] on textarea at bounding box center [1013, 86] width 197 height 20
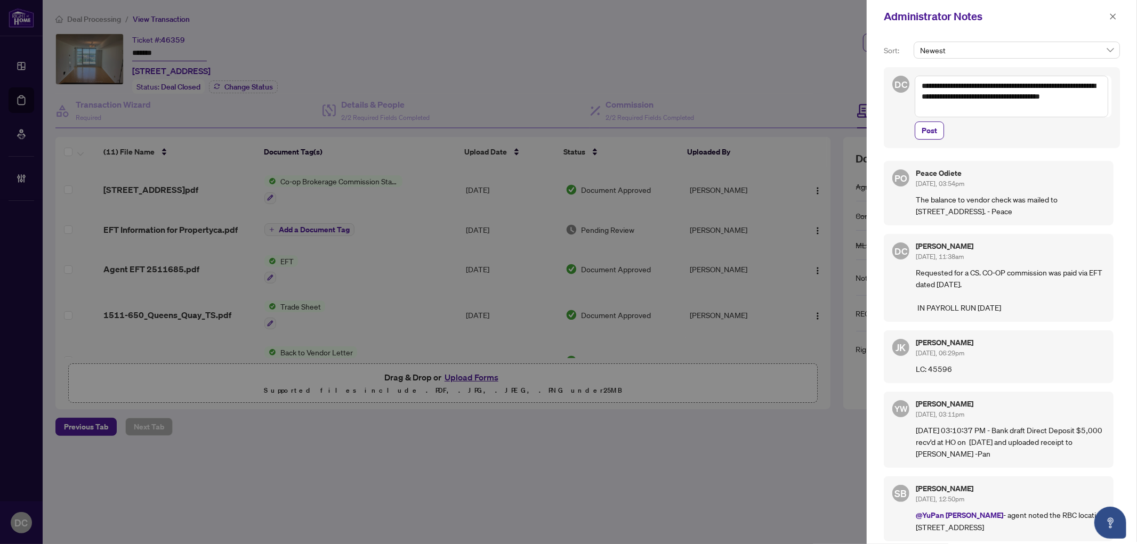
click at [1032, 88] on textarea "**********" at bounding box center [1011, 97] width 193 height 42
drag, startPoint x: 1026, startPoint y: 109, endPoint x: 899, endPoint y: 81, distance: 129.9
click at [899, 81] on div "**********" at bounding box center [1002, 107] width 236 height 81
paste textarea "**********"
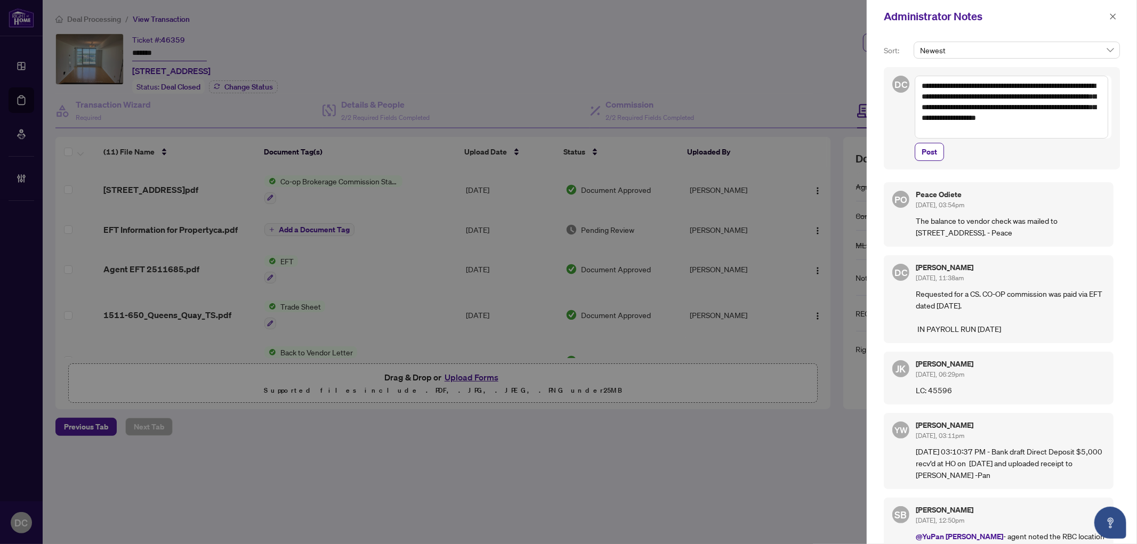
paste textarea "**********"
drag, startPoint x: 944, startPoint y: 85, endPoint x: 919, endPoint y: 84, distance: 25.1
click at [919, 84] on textarea "**********" at bounding box center [1011, 107] width 193 height 63
click at [1041, 132] on textarea "**********" at bounding box center [1011, 107] width 193 height 63
type textarea "**********"
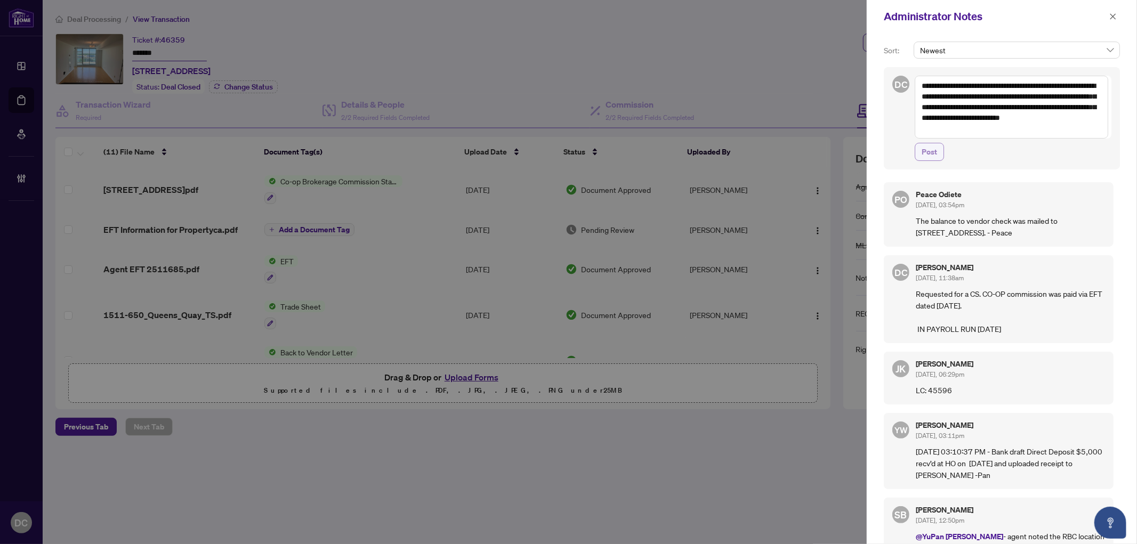
click at [929, 156] on span "Post" at bounding box center [929, 151] width 15 height 17
